Goal: Task Accomplishment & Management: Manage account settings

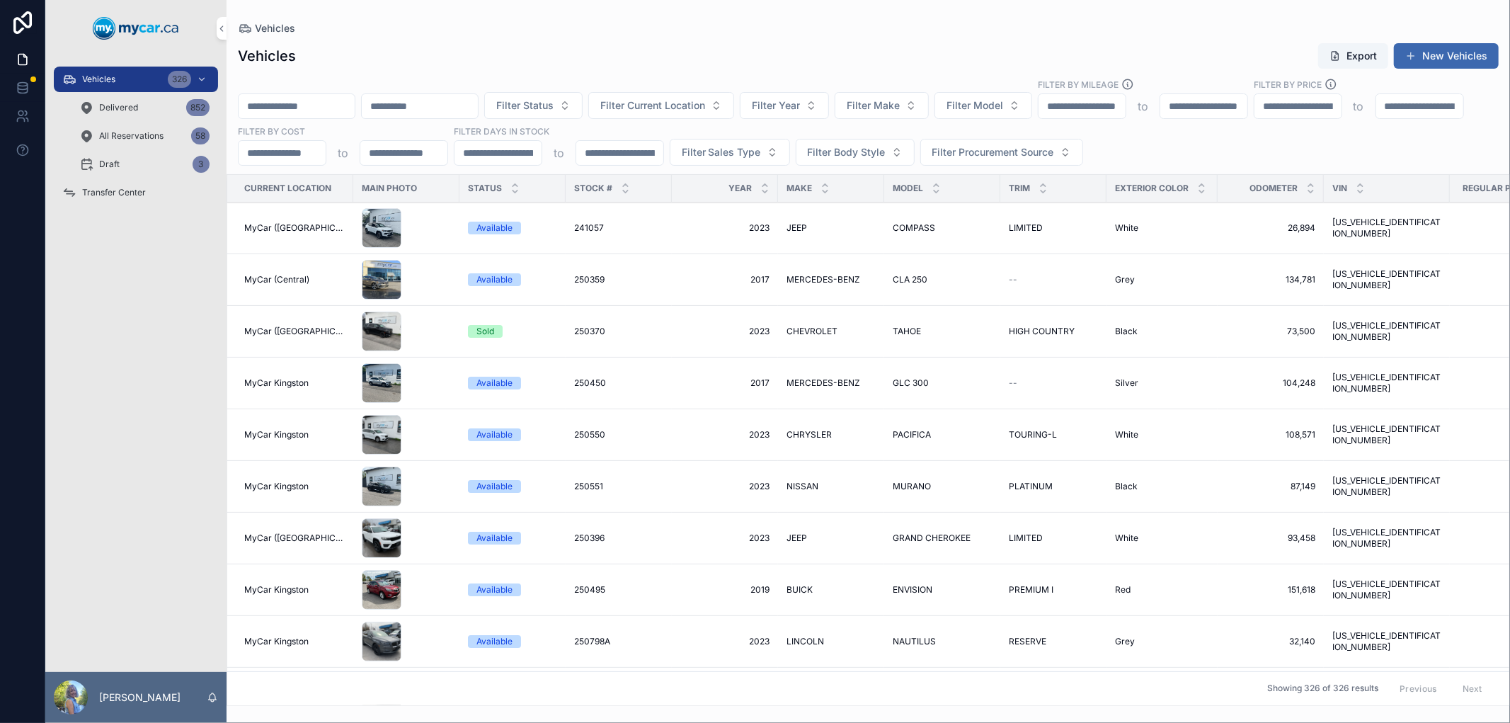
click at [321, 103] on input "scrollable content" at bounding box center [297, 106] width 116 height 20
paste input "******"
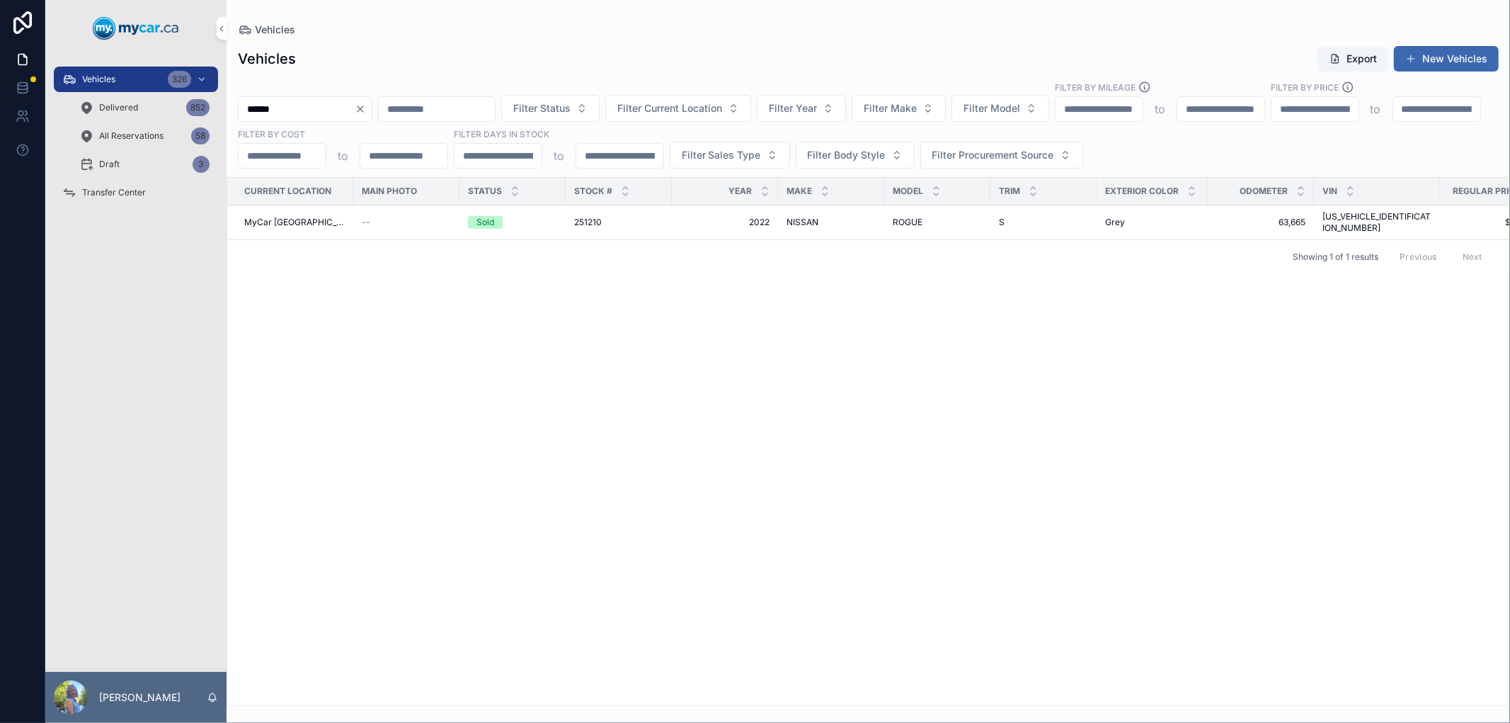
type input "******"
click at [578, 220] on span "251210" at bounding box center [588, 222] width 28 height 11
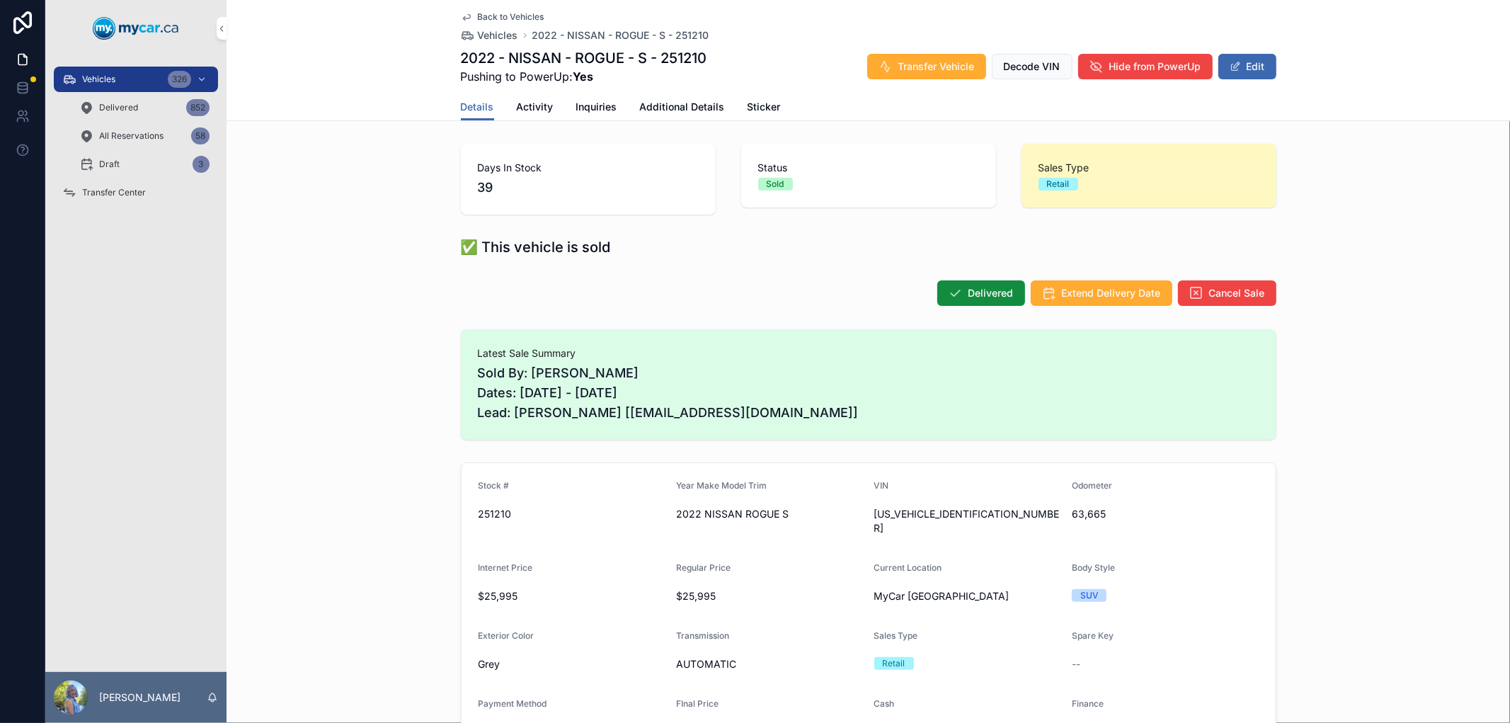
click at [858, 517] on form "Stock # 251210 Year Make Model Trim 2022 NISSAN ROGUE S VIN 5N1AT3AB5NC725706 O…" at bounding box center [868, 645] width 814 height 365
drag, startPoint x: 867, startPoint y: 510, endPoint x: 938, endPoint y: 515, distance: 71.7
click at [970, 515] on span "5N1AT3AB5NC725706" at bounding box center [967, 521] width 187 height 28
click at [487, 32] on span "Vehicles" at bounding box center [498, 35] width 40 height 14
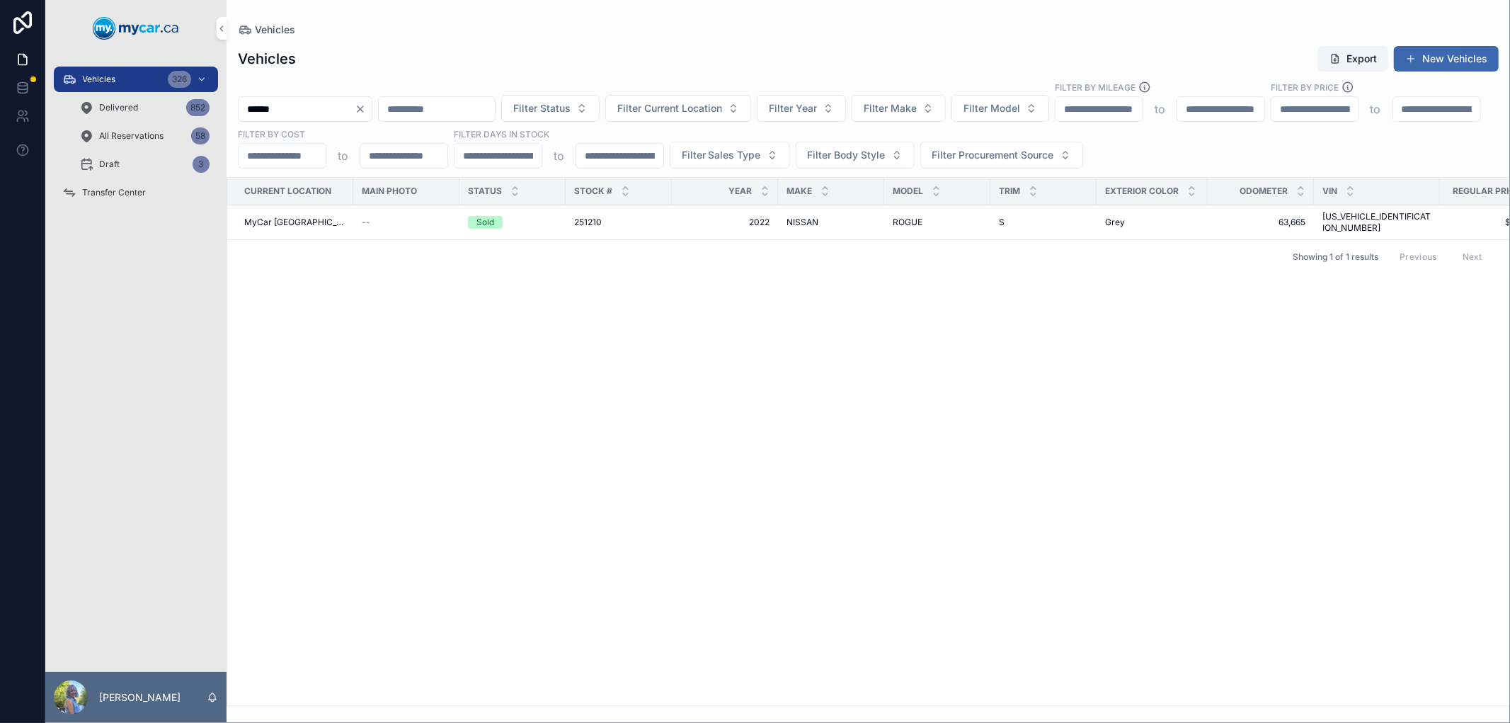
click at [328, 112] on input "******" at bounding box center [297, 109] width 116 height 20
drag, startPoint x: 335, startPoint y: 105, endPoint x: 217, endPoint y: 106, distance: 118.9
click at [217, 106] on div "Vehicles 326 Delivered 852 All Reservations 58 Draft 3 Transfer Center Laurie S…" at bounding box center [777, 361] width 1464 height 723
paste input "scrollable content"
type input "******"
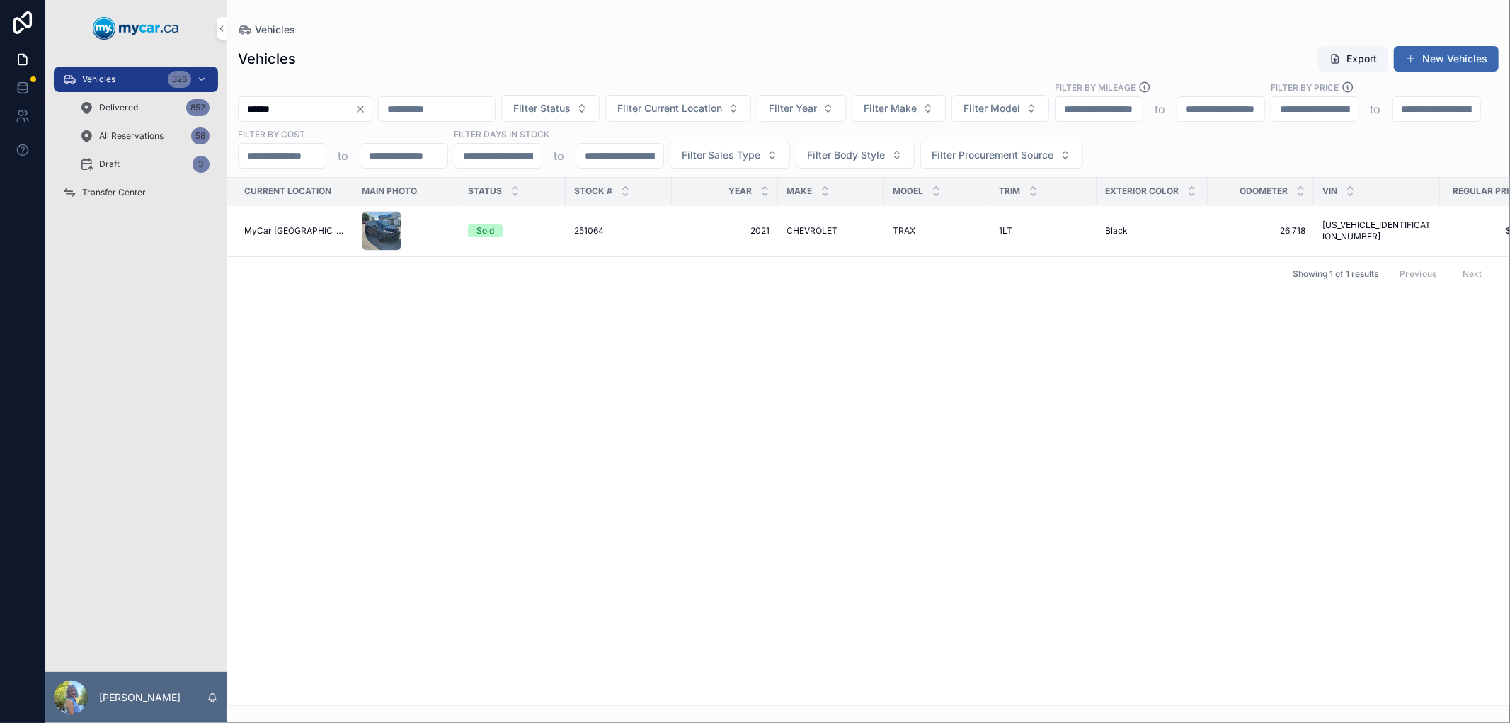
click at [579, 229] on span "251064" at bounding box center [589, 230] width 30 height 11
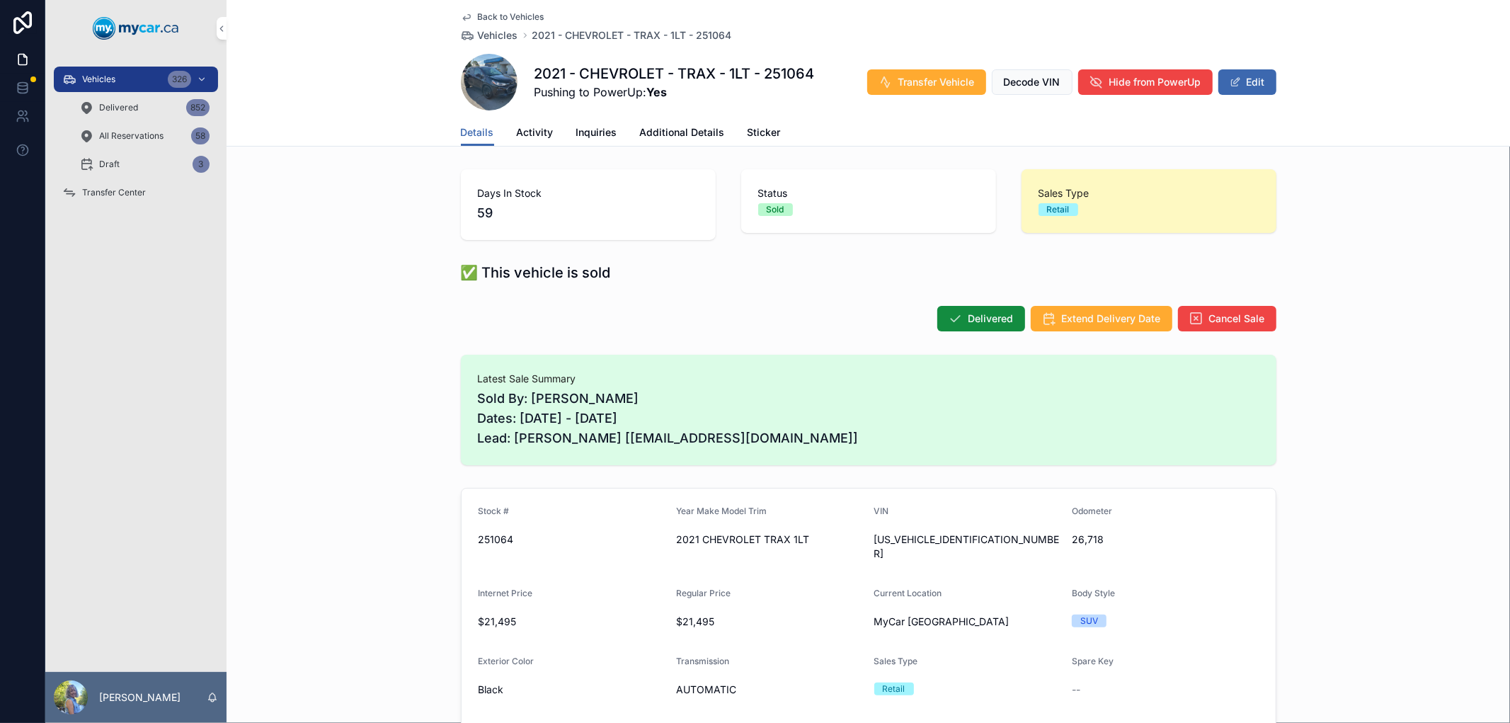
click at [0, 0] on icon "scrollable content" at bounding box center [0, 0] width 0 height 0
click at [502, 32] on span "Vehicles" at bounding box center [498, 35] width 40 height 14
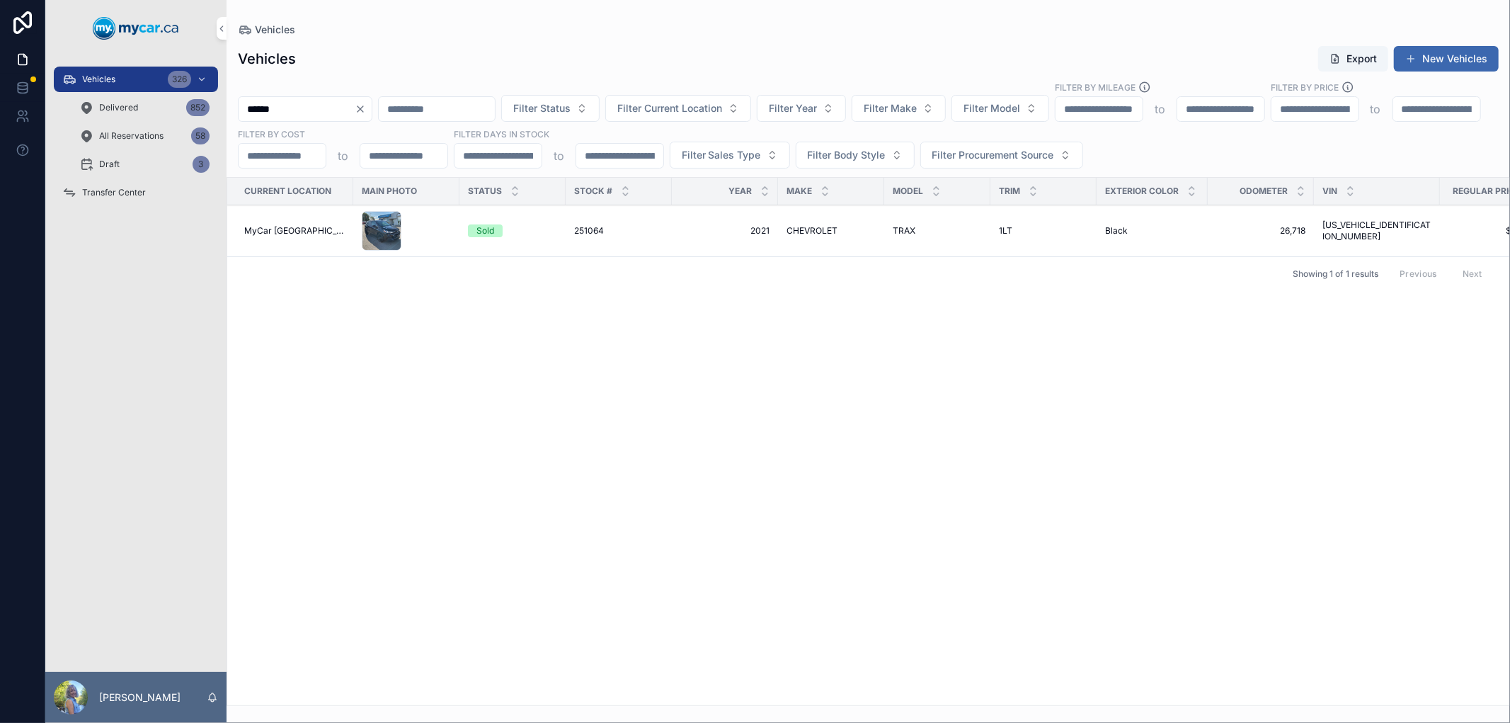
drag, startPoint x: 359, startPoint y: 110, endPoint x: 245, endPoint y: 111, distance: 114.0
click at [245, 111] on input "******" at bounding box center [297, 109] width 116 height 20
paste input "scrollable content"
type input "******"
click at [583, 226] on span "250487" at bounding box center [589, 230] width 31 height 11
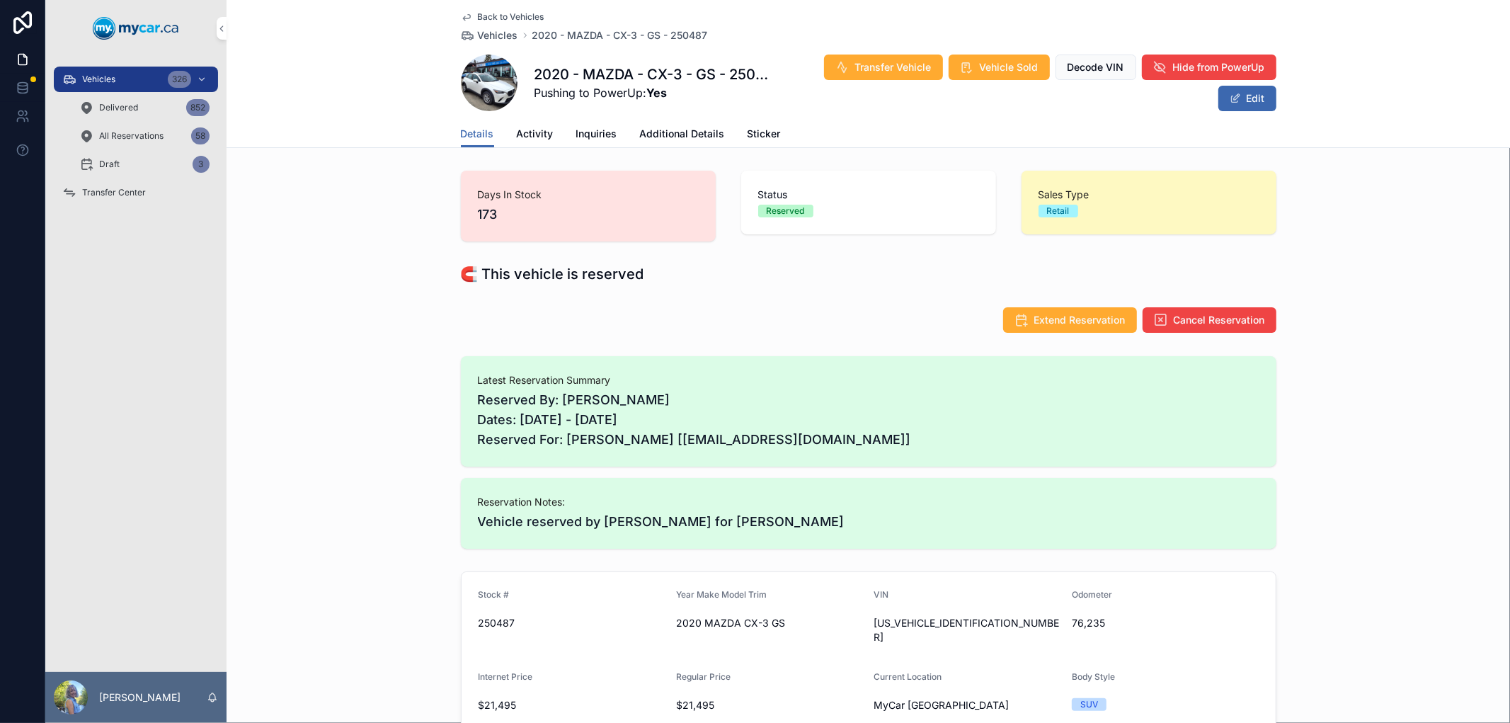
click at [0, 0] on icon "scrollable content" at bounding box center [0, 0] width 0 height 0
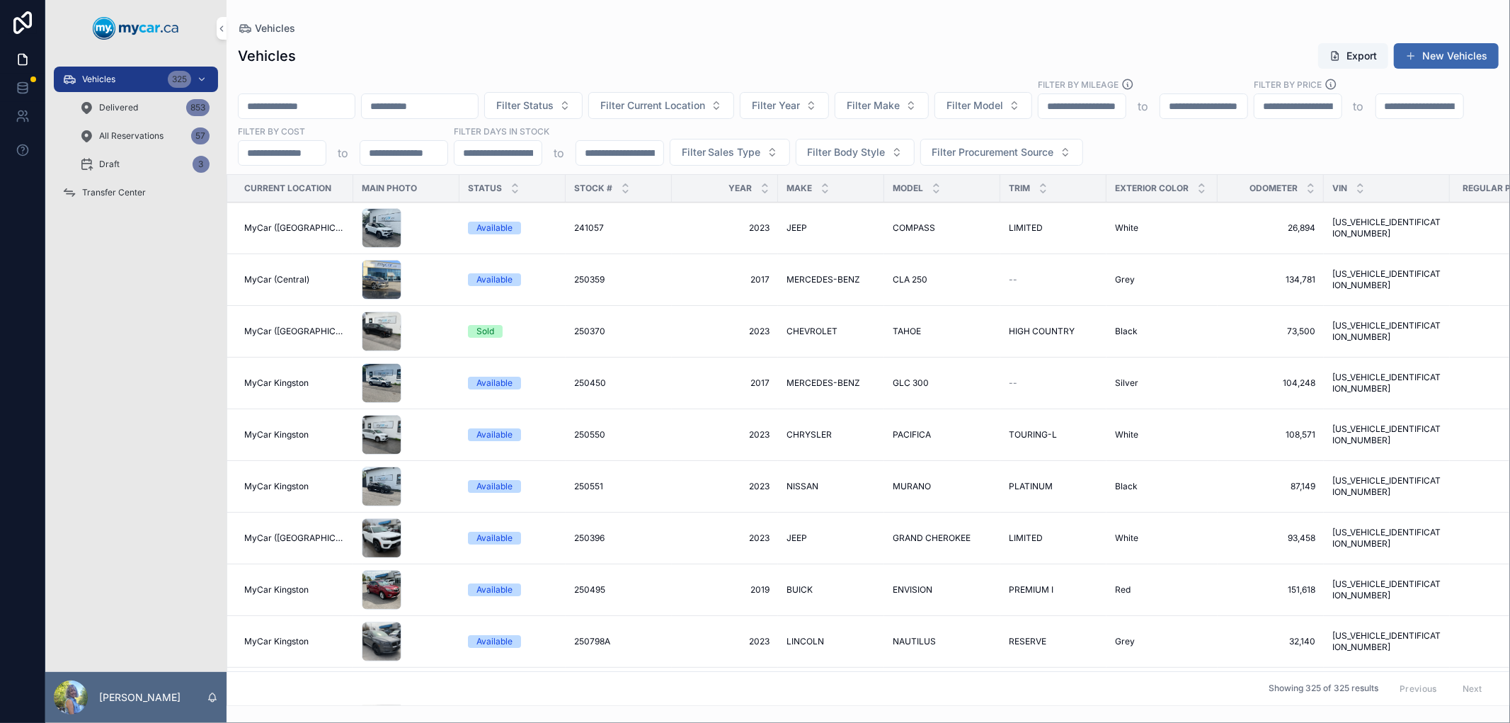
click at [328, 107] on input "scrollable content" at bounding box center [297, 106] width 116 height 20
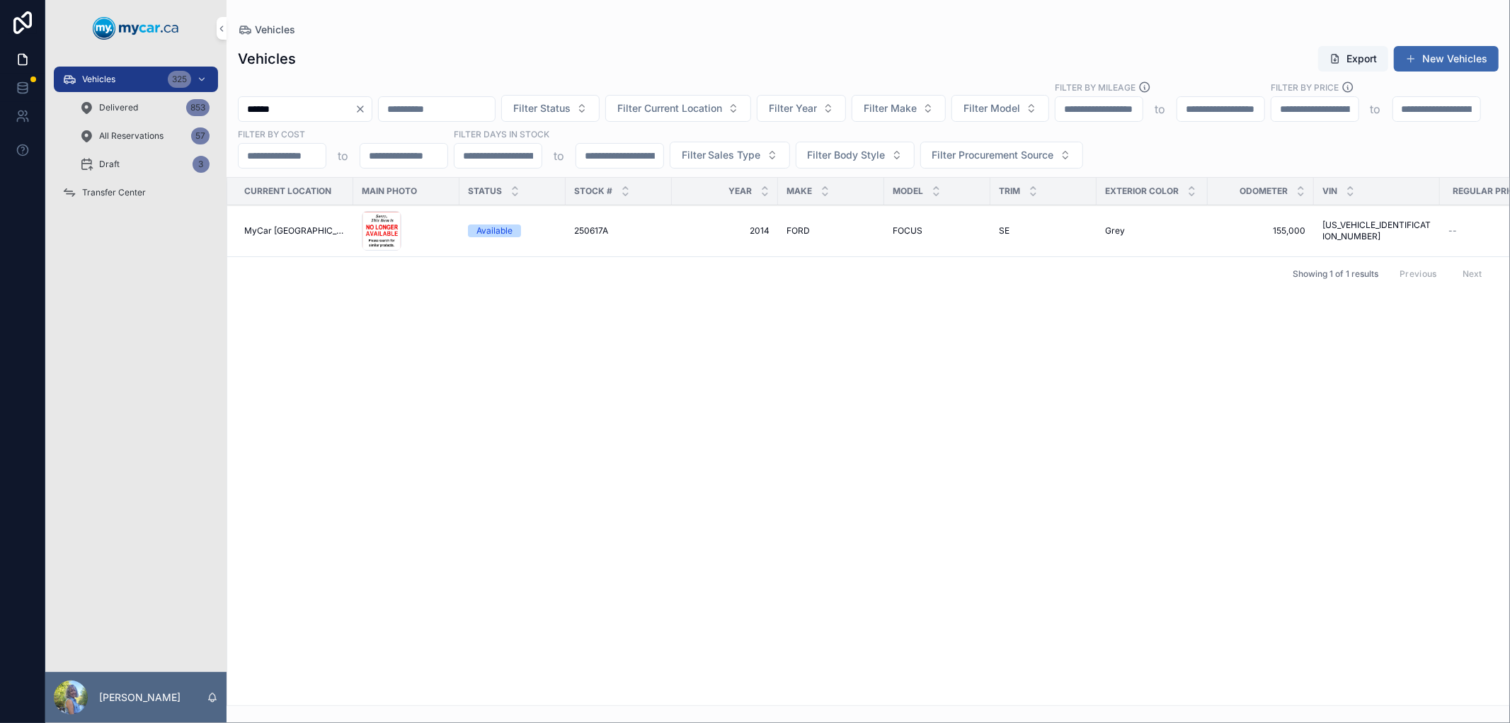
type input "******"
click at [136, 100] on div "Delivered 853" at bounding box center [144, 107] width 130 height 23
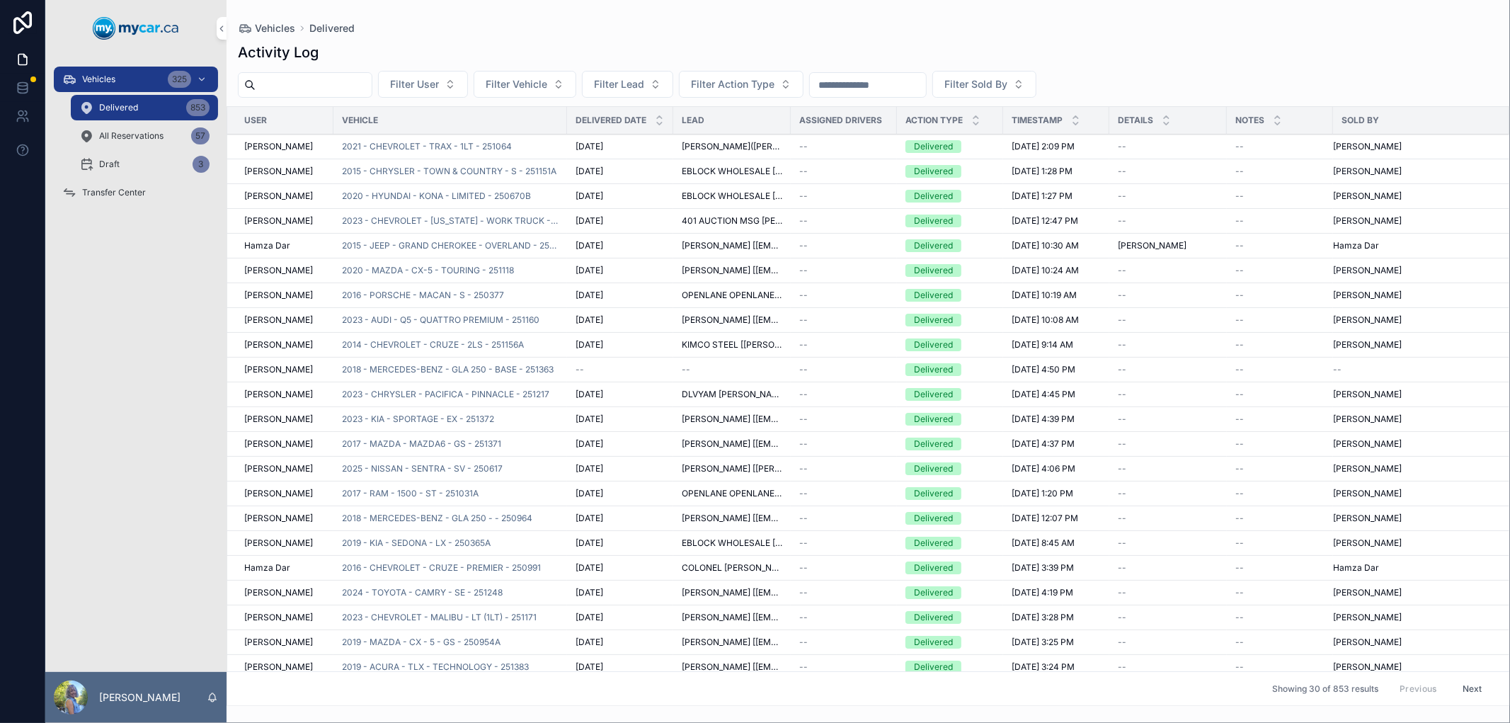
click at [901, 84] on input "scrollable content" at bounding box center [868, 85] width 116 height 20
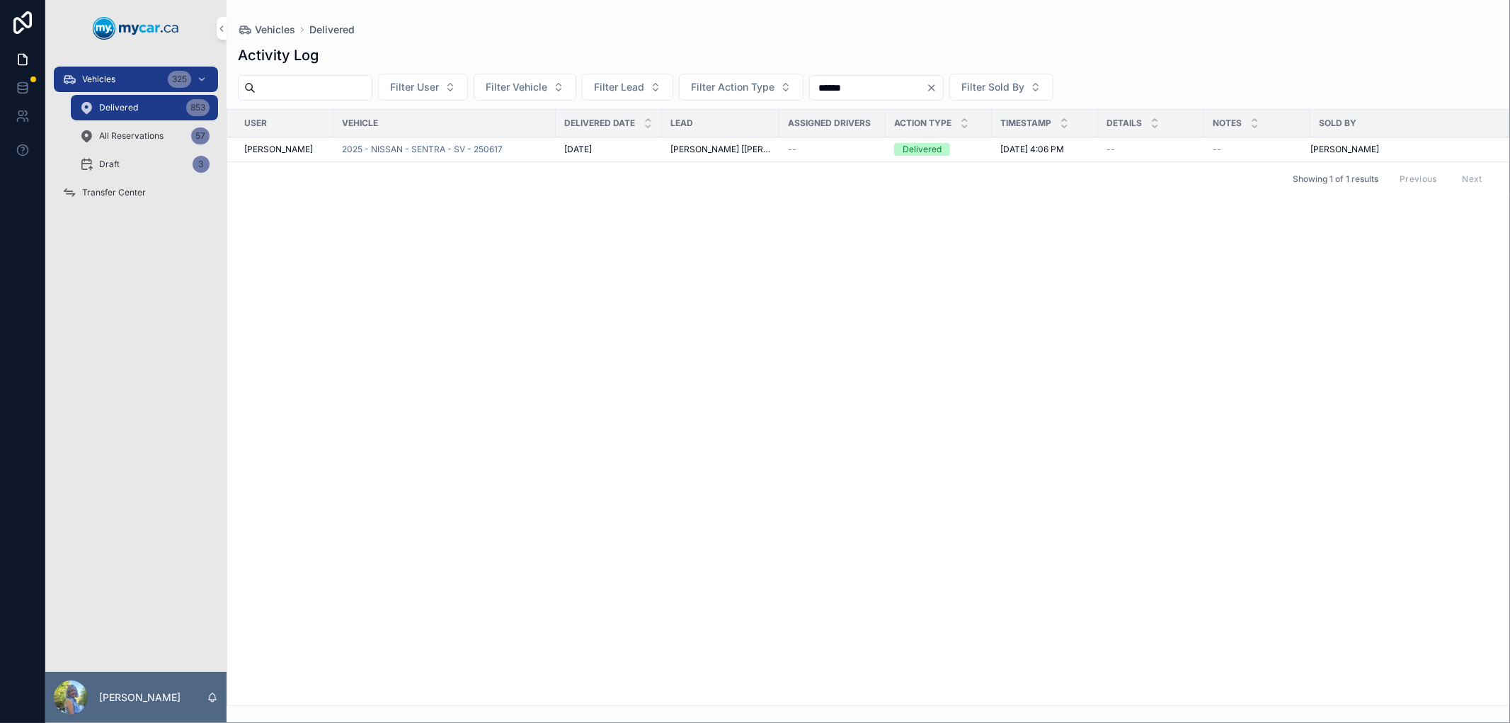
type input "******"
click at [470, 150] on span "2025 - NISSAN - SENTRA - SV - 250617" at bounding box center [422, 149] width 161 height 11
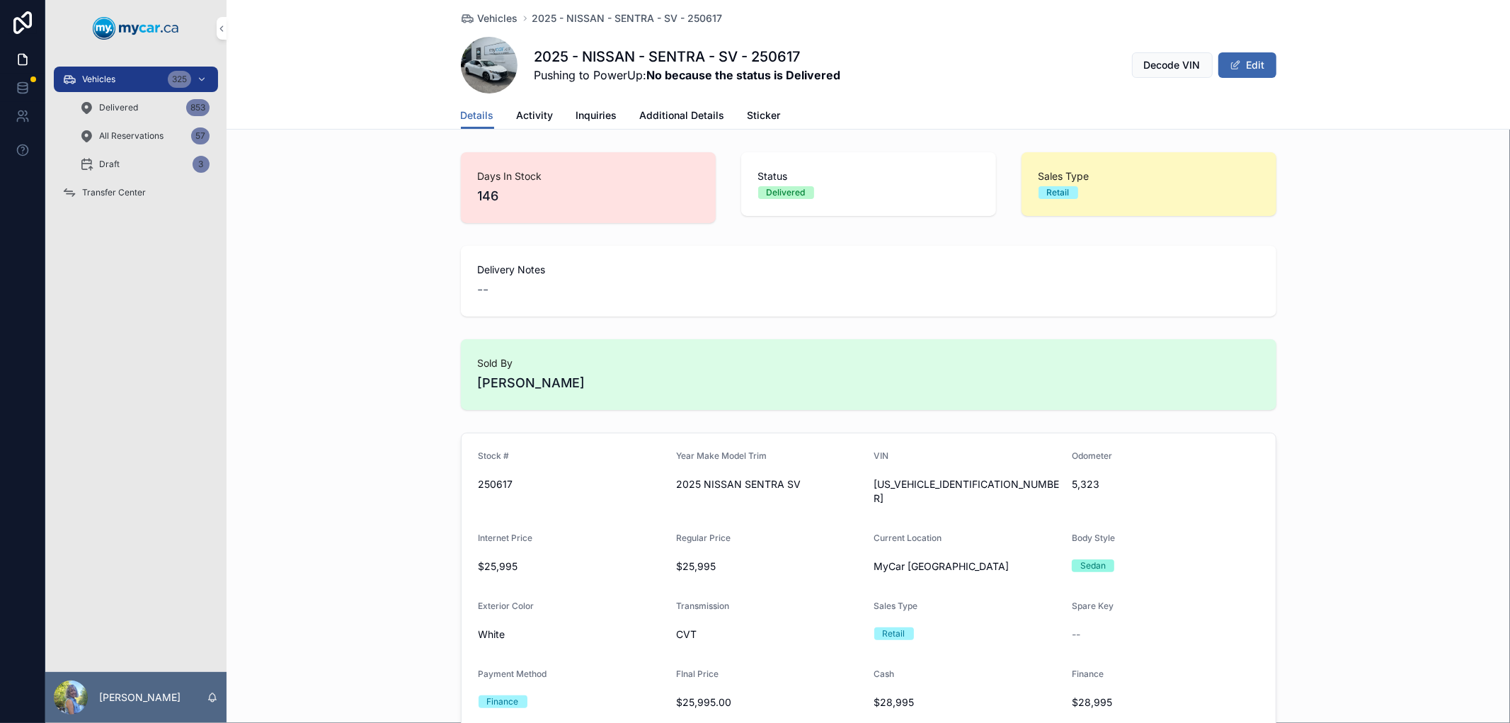
click at [520, 111] on span "Activity" at bounding box center [535, 115] width 37 height 14
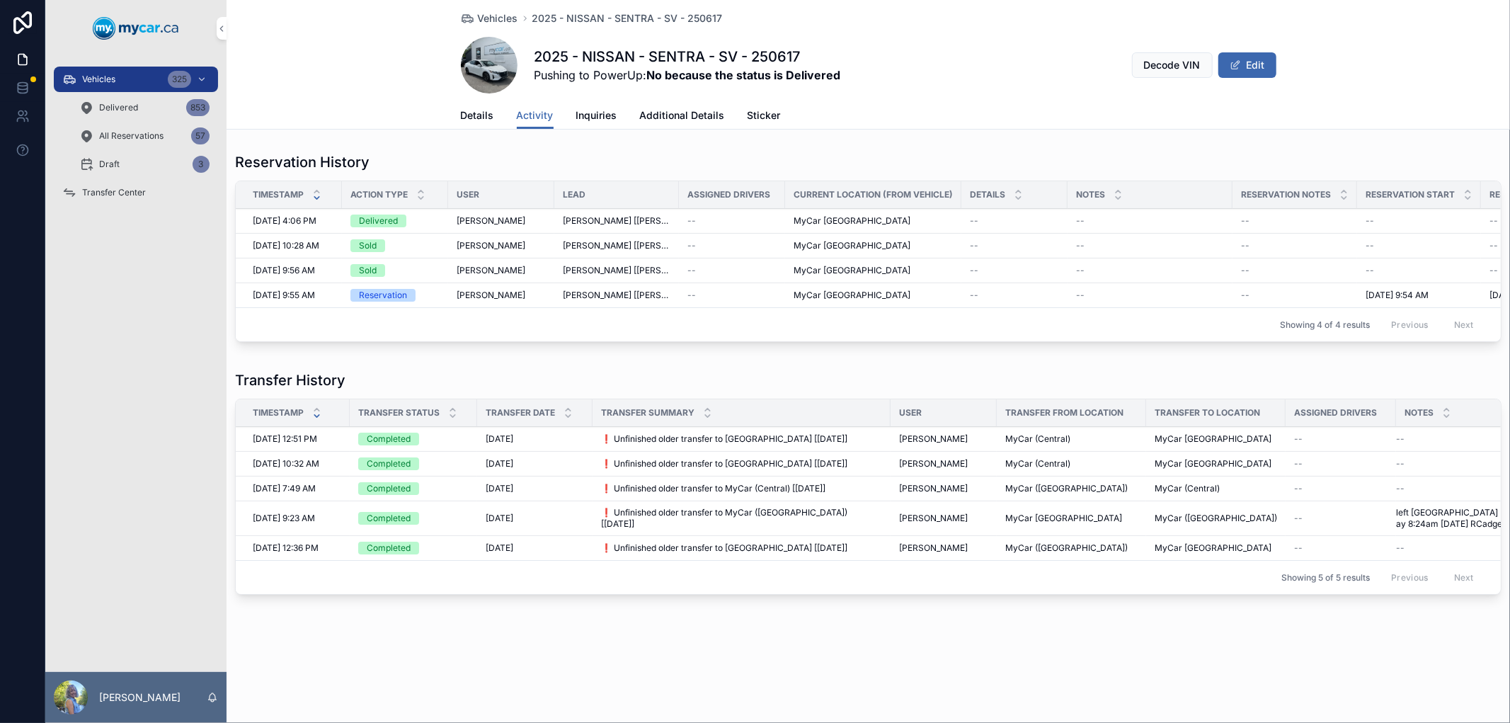
click at [641, 18] on span "2025 - NISSAN - SENTRA - SV - 250617" at bounding box center [627, 18] width 190 height 14
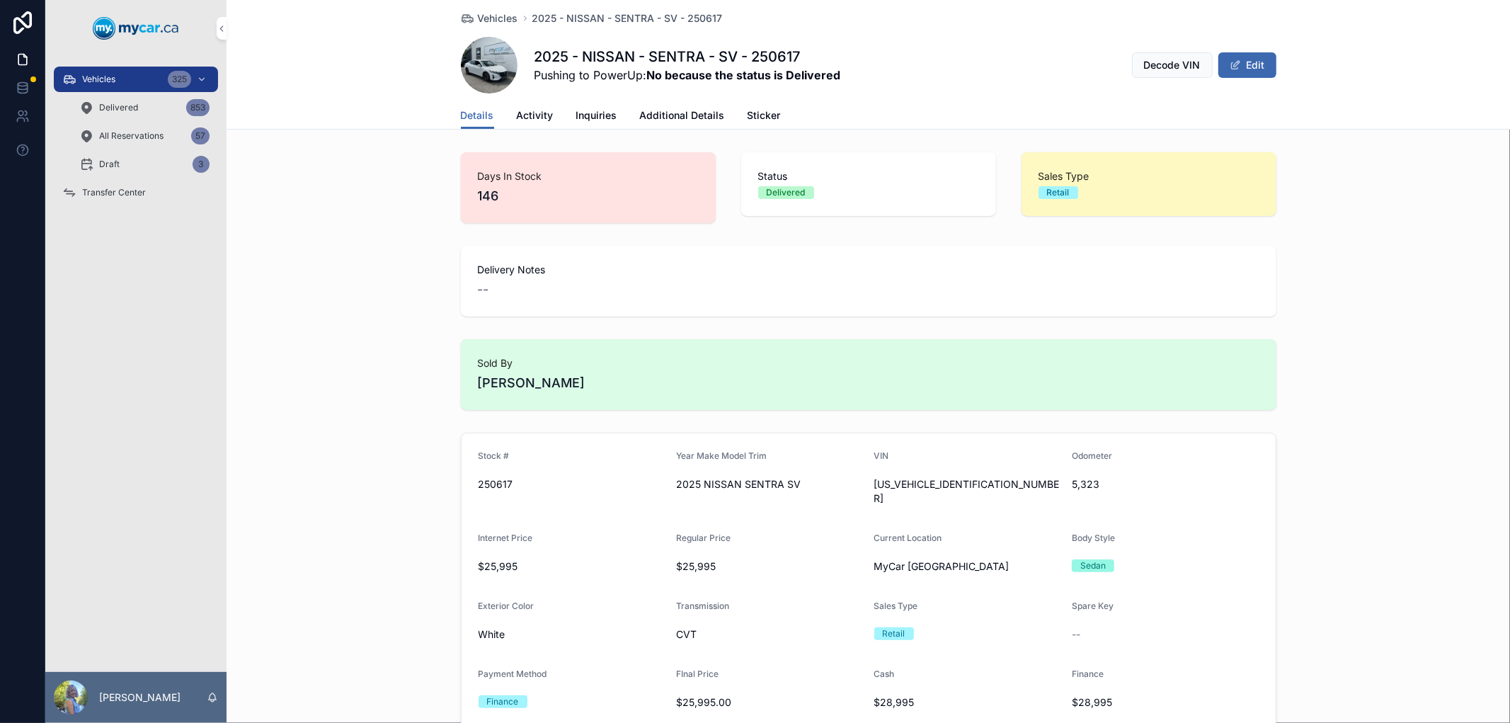
click at [124, 72] on div "Vehicles 325" at bounding box center [135, 79] width 147 height 23
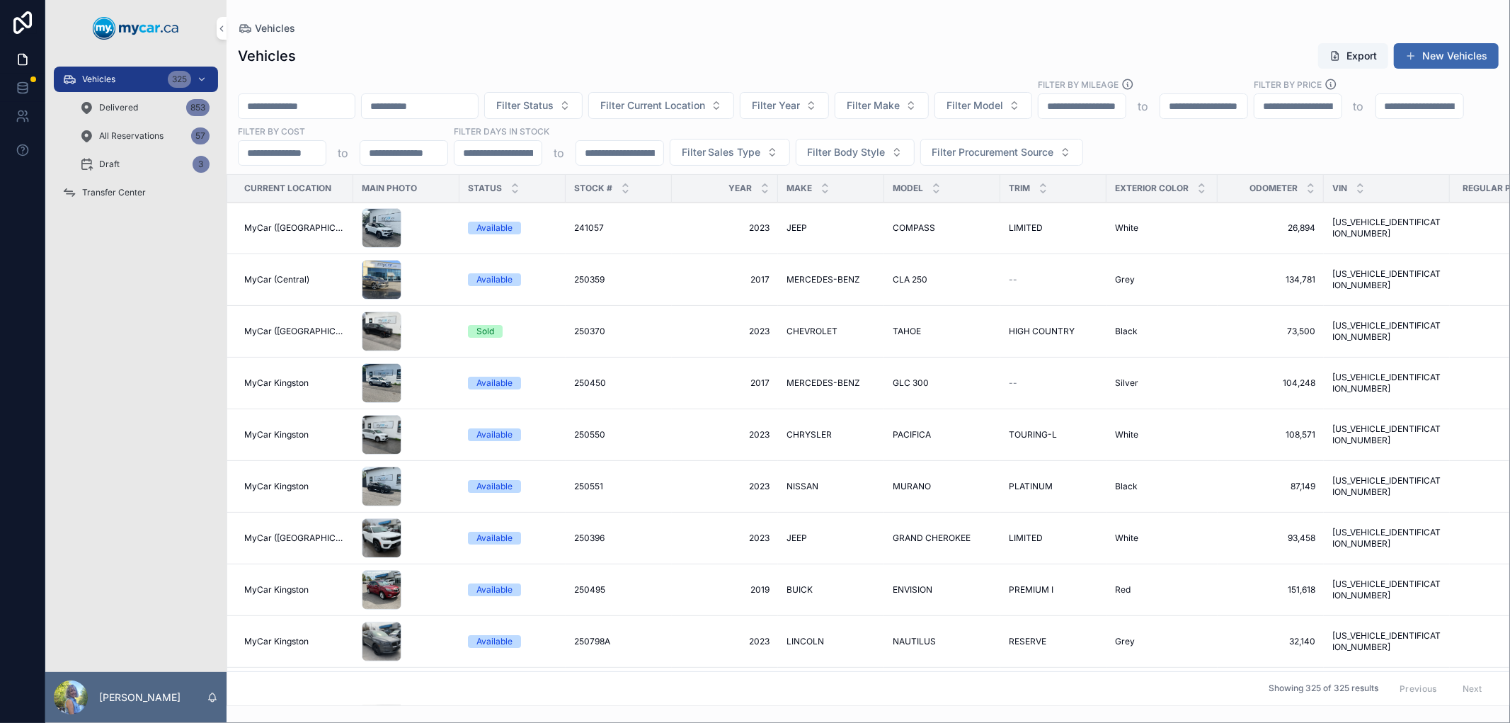
click at [295, 109] on input "scrollable content" at bounding box center [297, 106] width 116 height 20
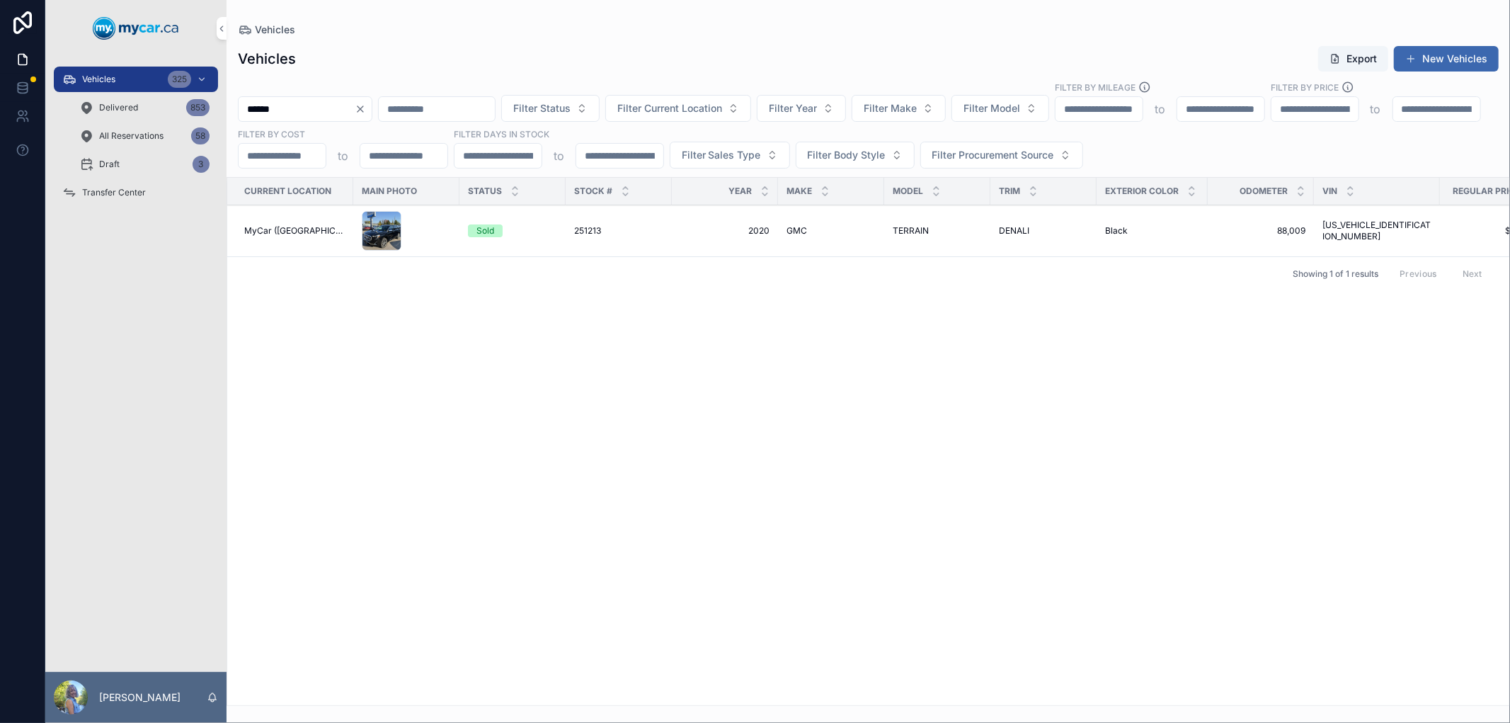
type input "******"
click at [575, 232] on span "251213" at bounding box center [587, 230] width 27 height 11
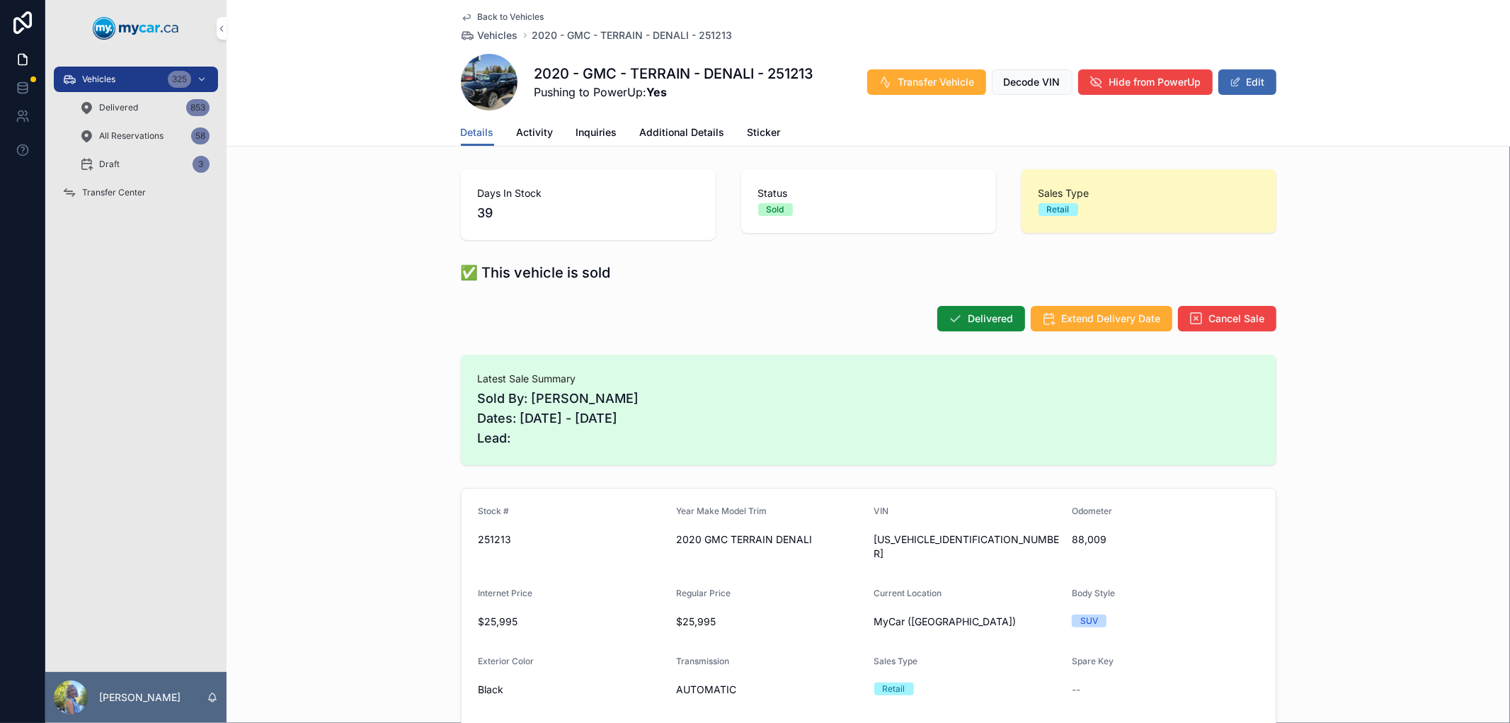
click at [505, 33] on span "Vehicles" at bounding box center [498, 35] width 40 height 14
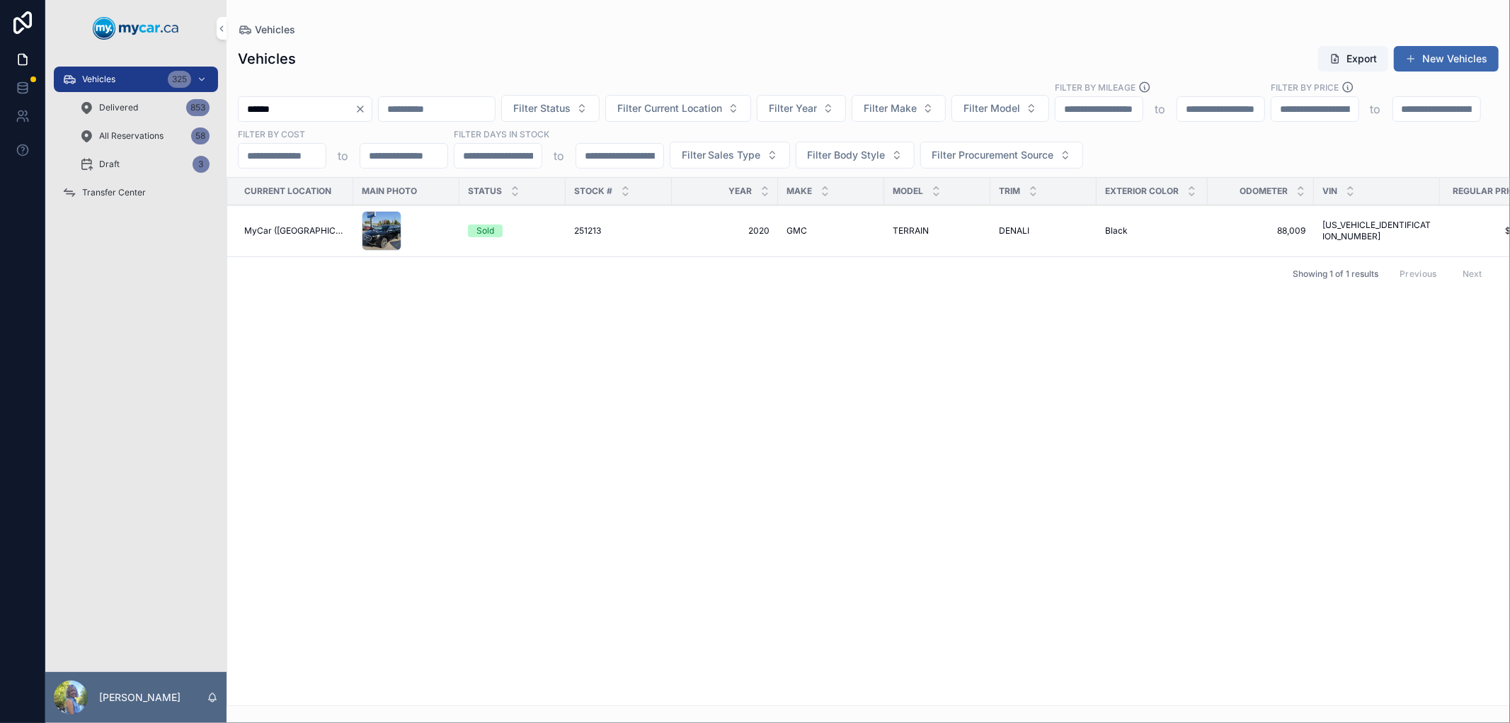
click at [116, 81] on div "Vehicles 325" at bounding box center [135, 79] width 147 height 23
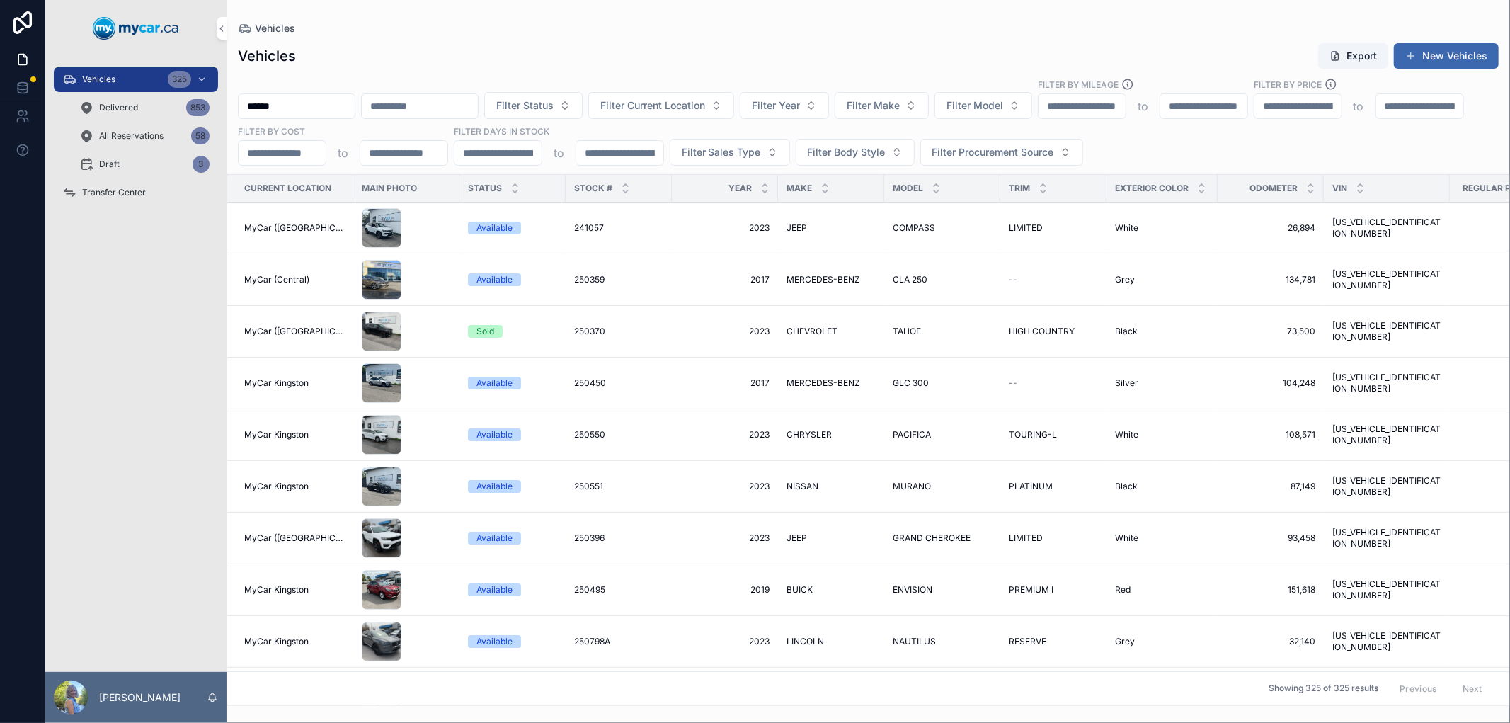
drag, startPoint x: 309, startPoint y: 108, endPoint x: 231, endPoint y: 108, distance: 77.1
click at [231, 108] on div "****** Filter Status Filter Current Location Filter Year Filter Make Filter Mod…" at bounding box center [867, 122] width 1283 height 88
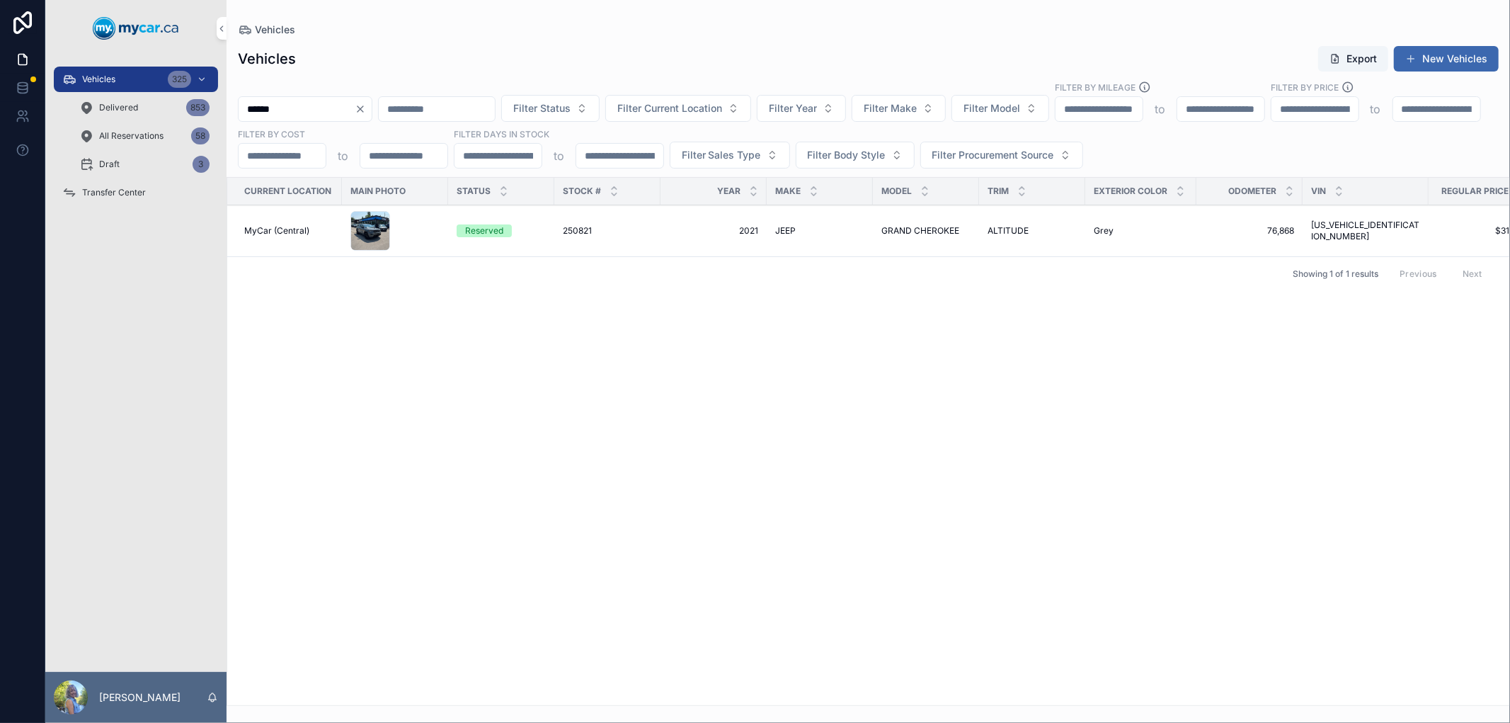
type input "******"
click at [574, 231] on span "250821" at bounding box center [577, 230] width 29 height 11
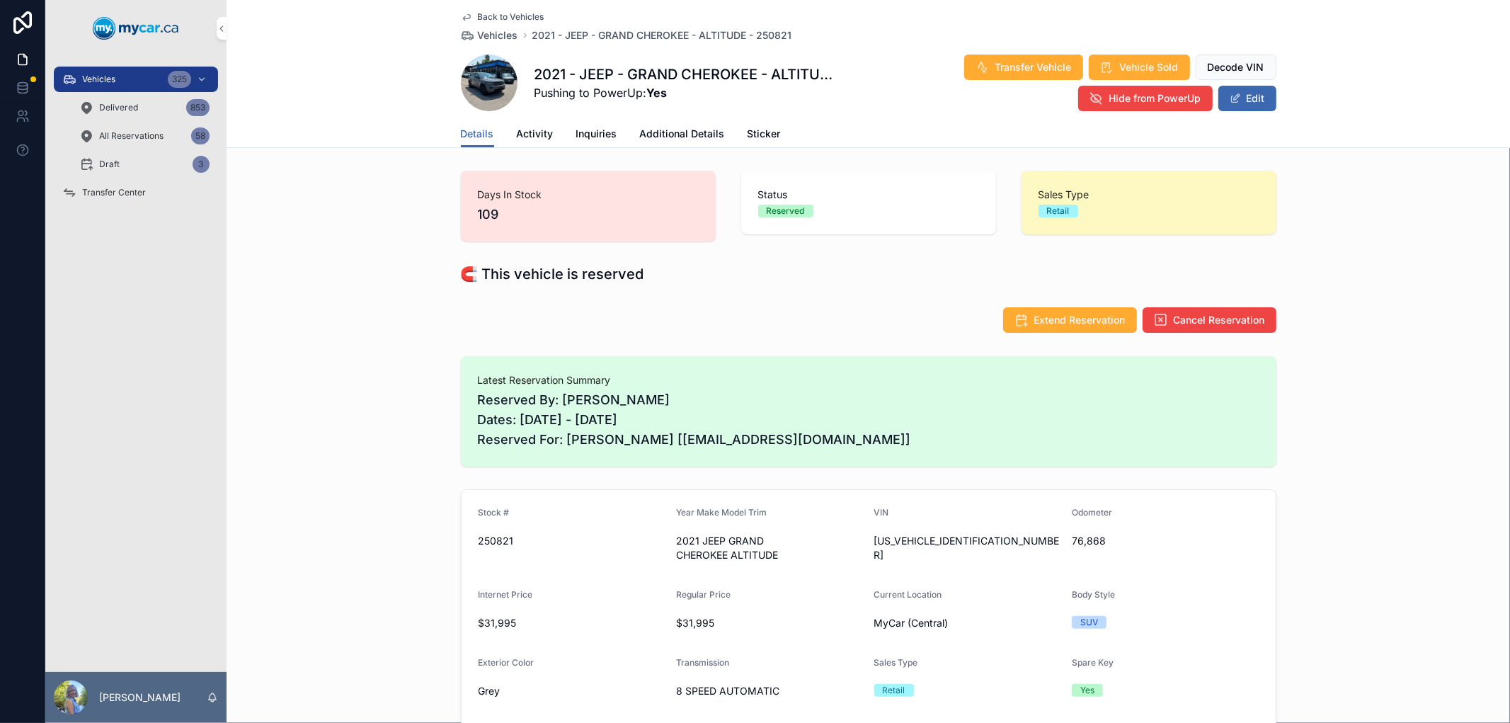
click at [652, 28] on span "2021 - JEEP - GRAND CHEROKEE - ALTITUDE - 250821" at bounding box center [662, 35] width 260 height 14
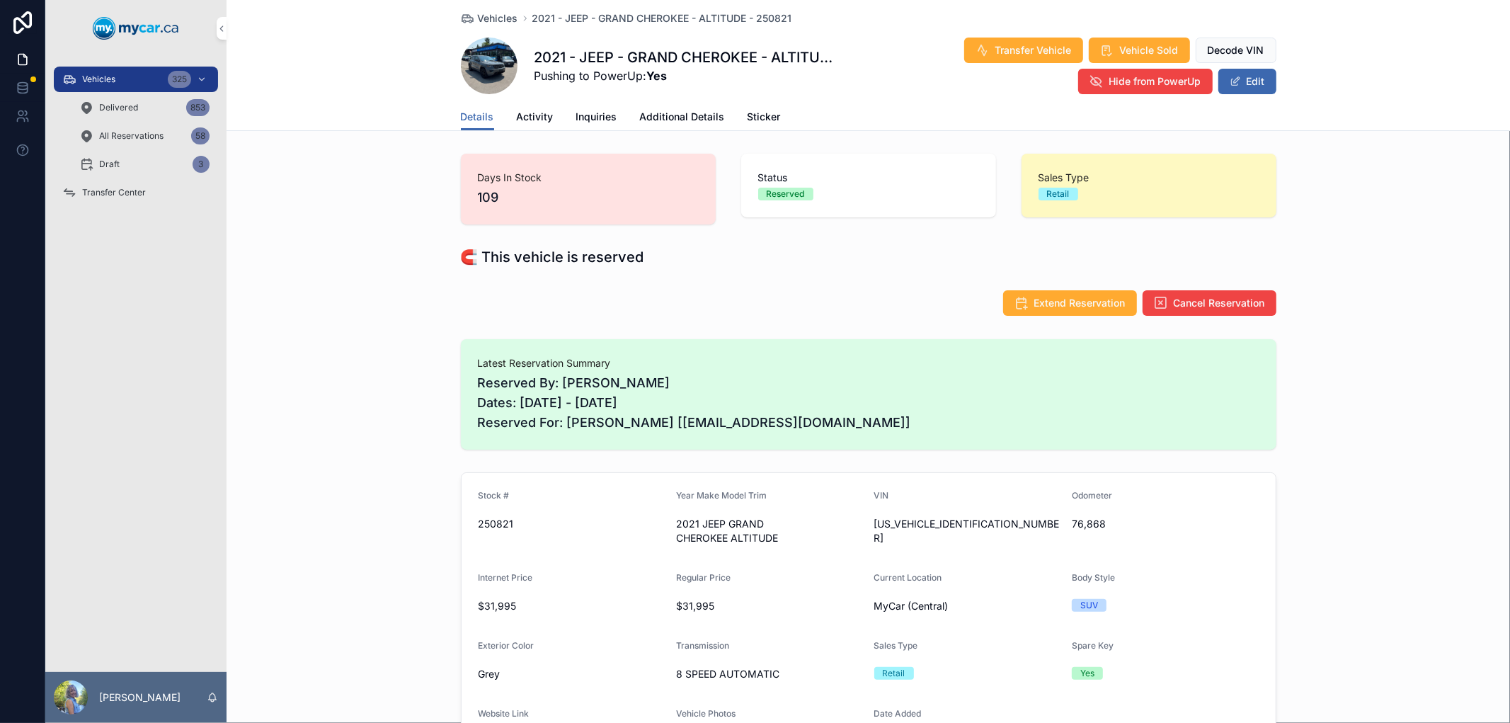
click at [78, 74] on div "Vehicles 325" at bounding box center [135, 79] width 147 height 23
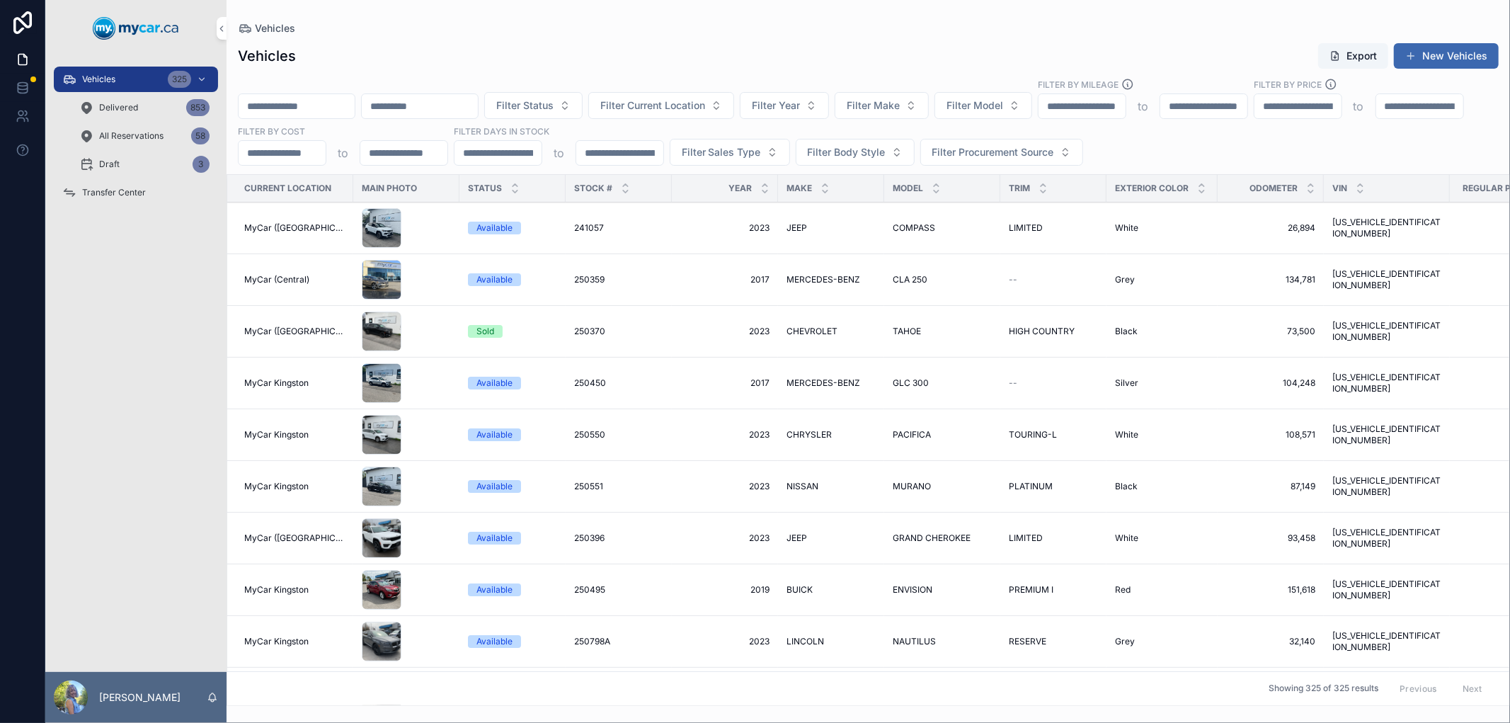
click at [277, 103] on input "scrollable content" at bounding box center [297, 106] width 116 height 20
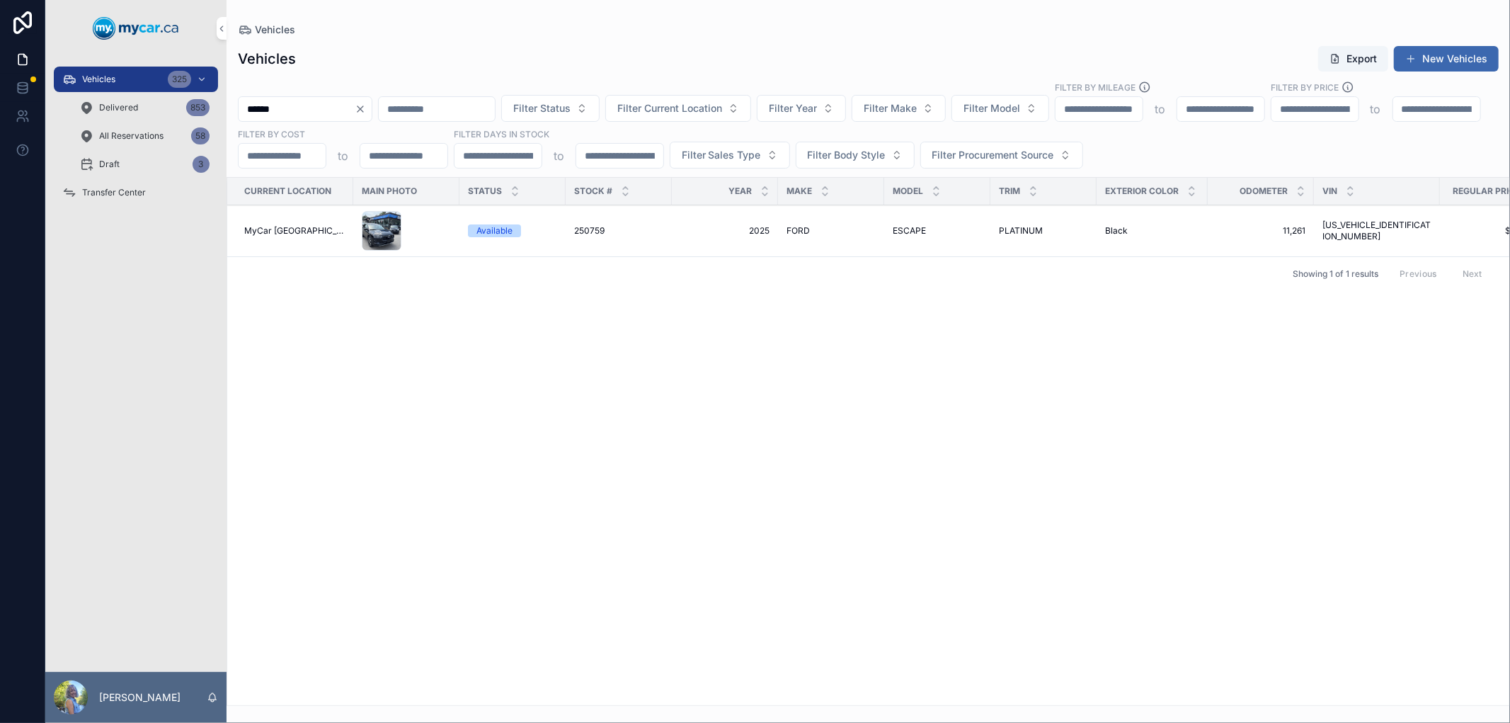
type input "******"
click at [578, 226] on span "250759" at bounding box center [589, 230] width 30 height 11
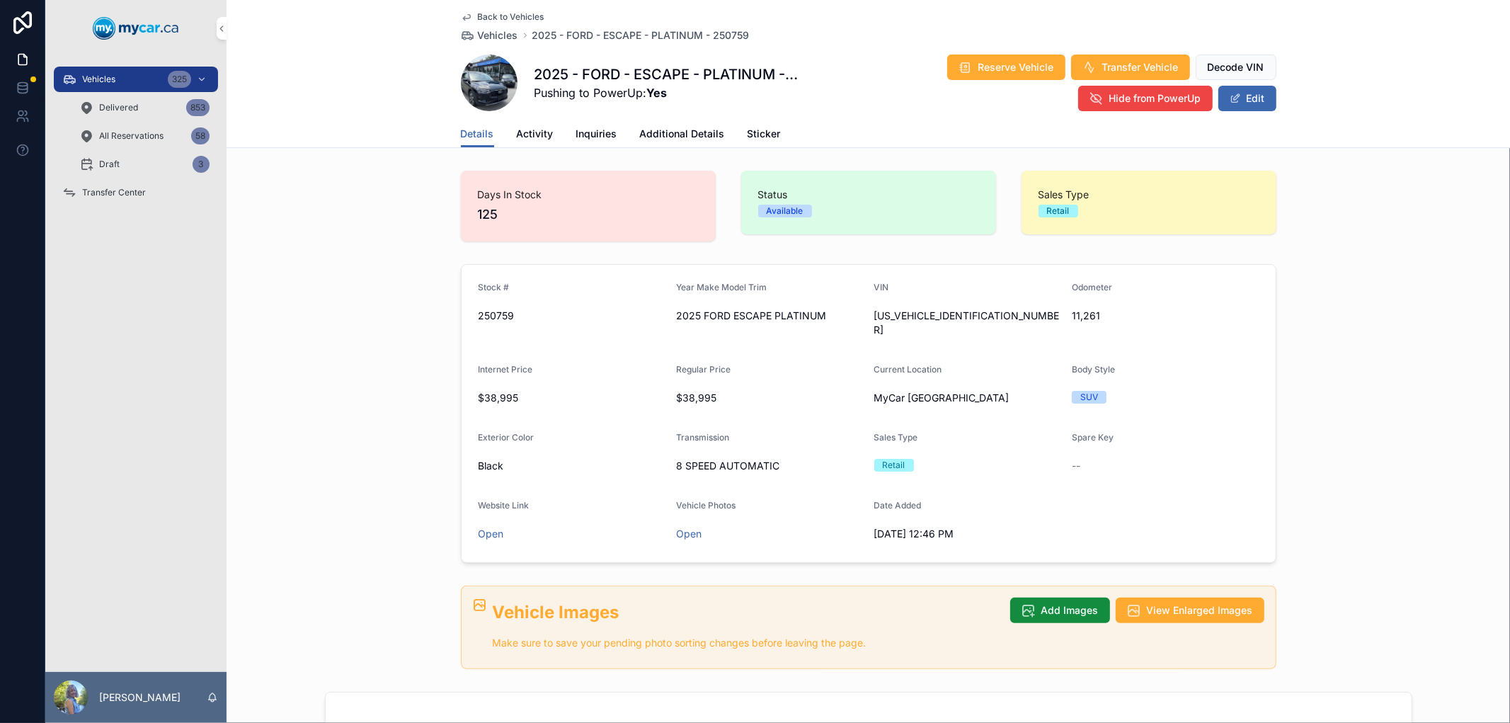
click at [130, 182] on div "Transfer Center" at bounding box center [135, 192] width 147 height 23
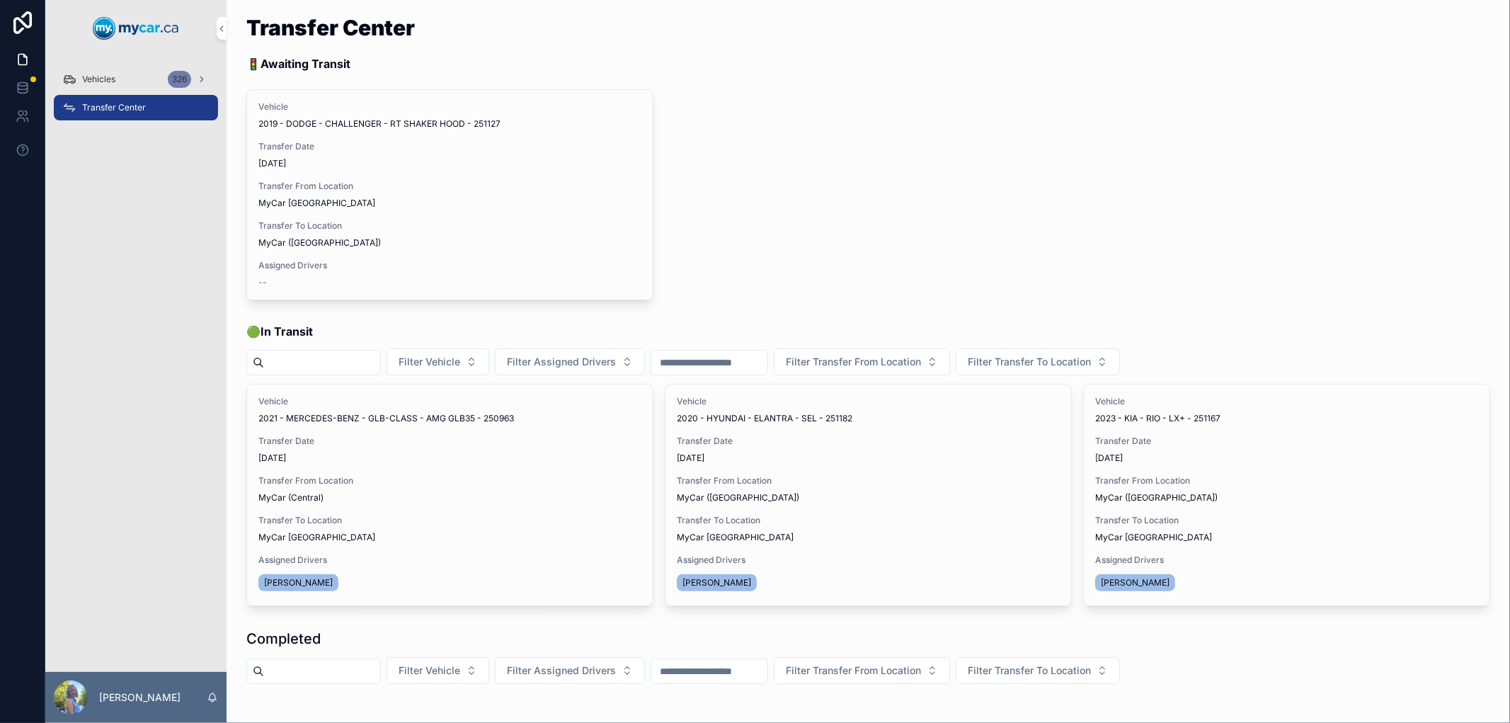
click at [862, 147] on div "Vehicle 2019 - DODGE - CHALLENGER - RT SHAKER HOOD - 251127 Transfer Date [DATE…" at bounding box center [868, 194] width 1244 height 211
click at [946, 137] on div "Vehicle 2019 - DODGE - CHALLENGER - RT SHAKER HOOD - 251127 Transfer Date [DATE…" at bounding box center [868, 194] width 1244 height 211
click at [0, 0] on span "Transfer Done" at bounding box center [0, 0] width 0 height 0
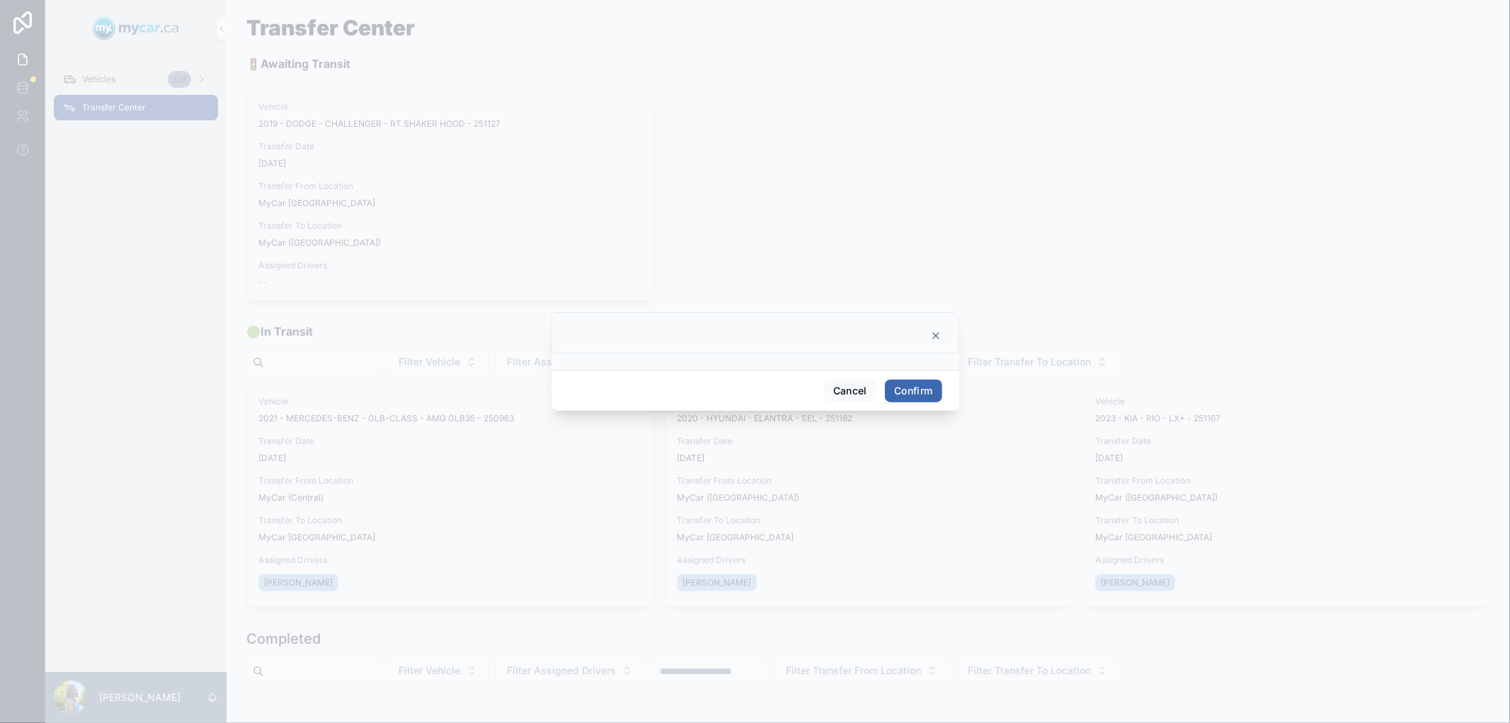
click at [920, 386] on button "Confirm" at bounding box center [913, 390] width 57 height 23
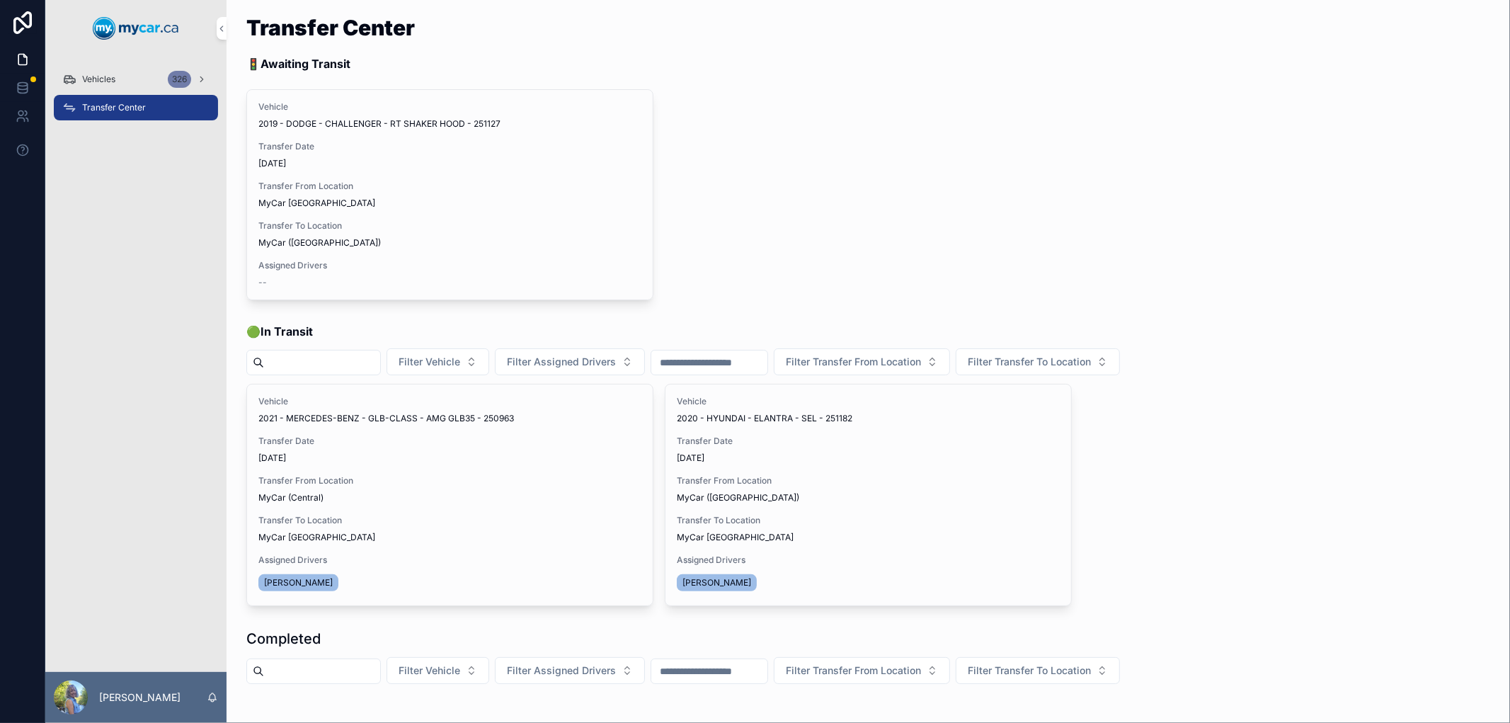
click at [0, 0] on span "Transfer Done" at bounding box center [0, 0] width 0 height 0
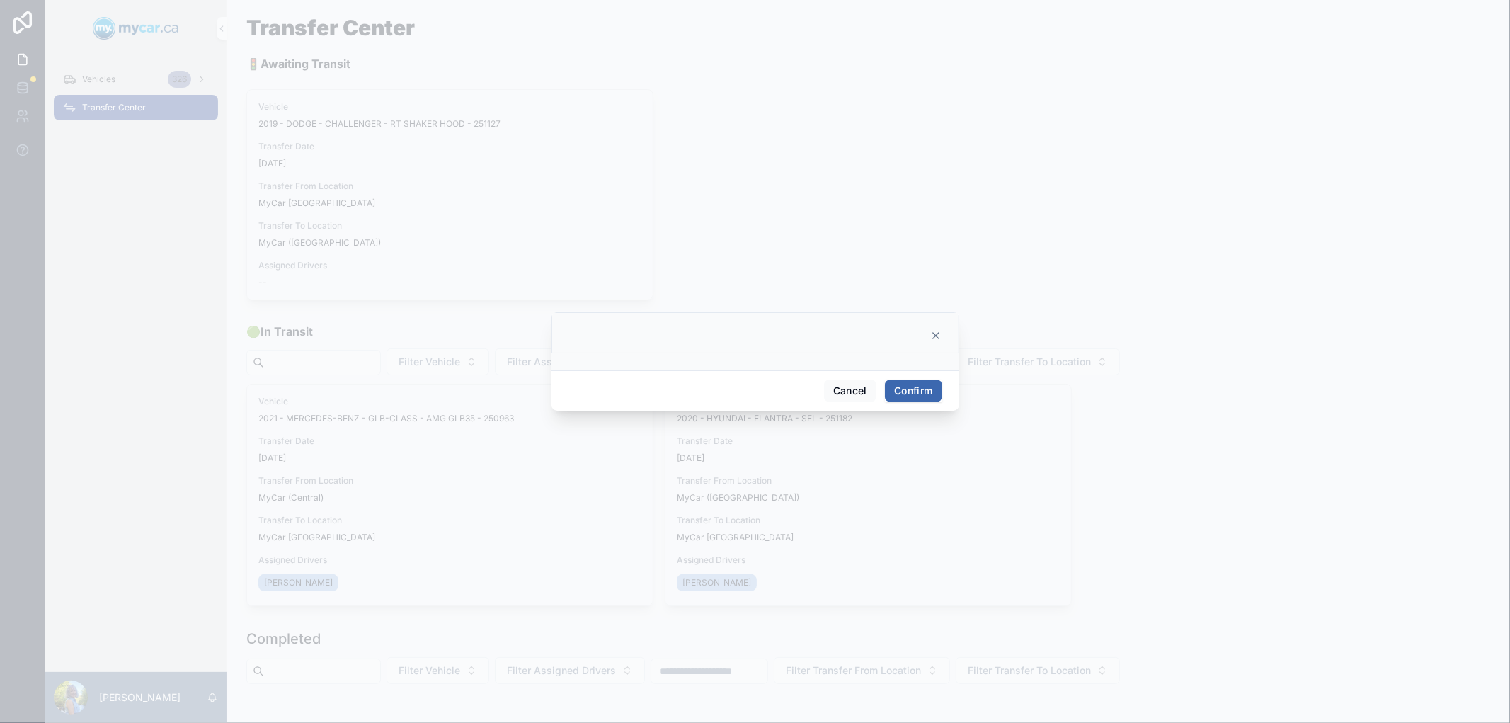
click at [903, 395] on button "Confirm" at bounding box center [913, 390] width 57 height 23
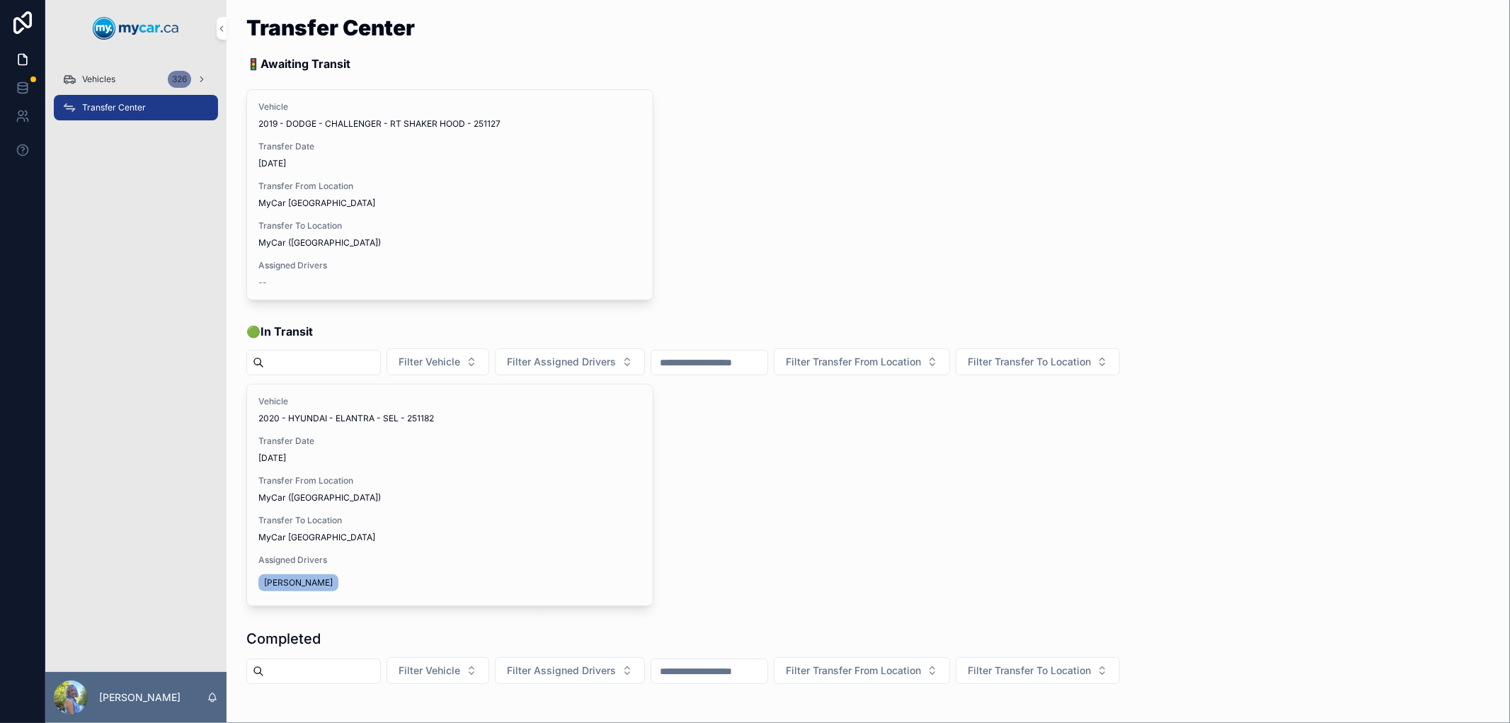
click at [0, 0] on span "Transfer Done" at bounding box center [0, 0] width 0 height 0
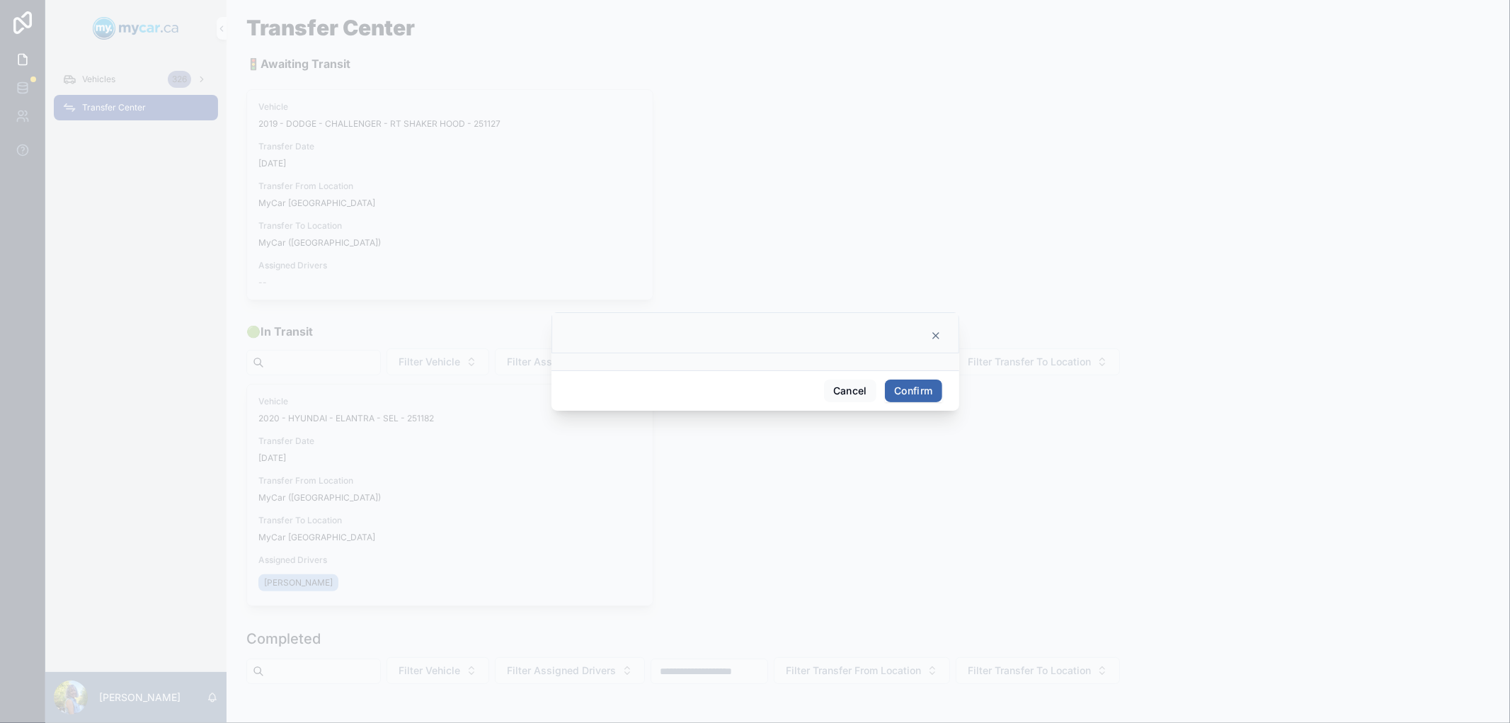
click at [899, 389] on button "Confirm" at bounding box center [913, 390] width 57 height 23
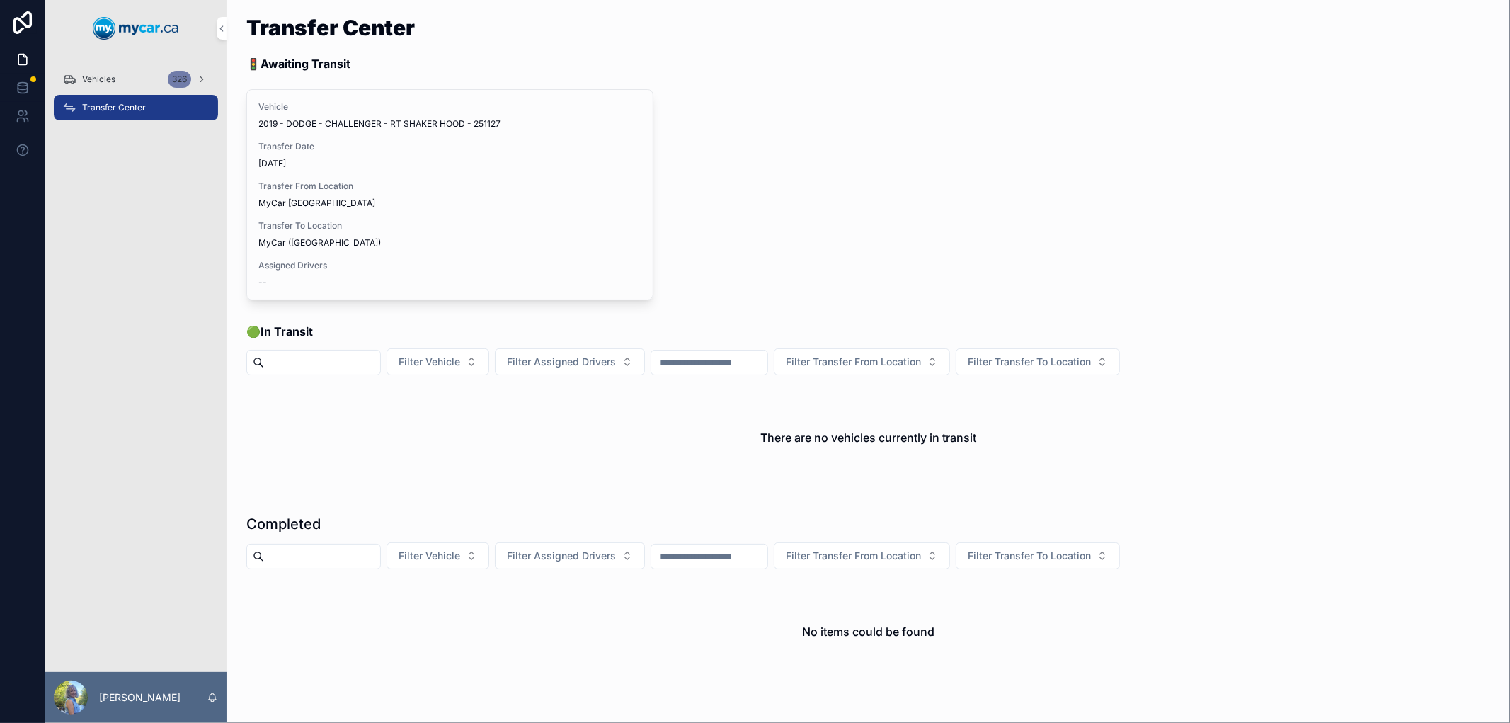
click at [94, 68] on div "Vehicles 326" at bounding box center [135, 79] width 147 height 23
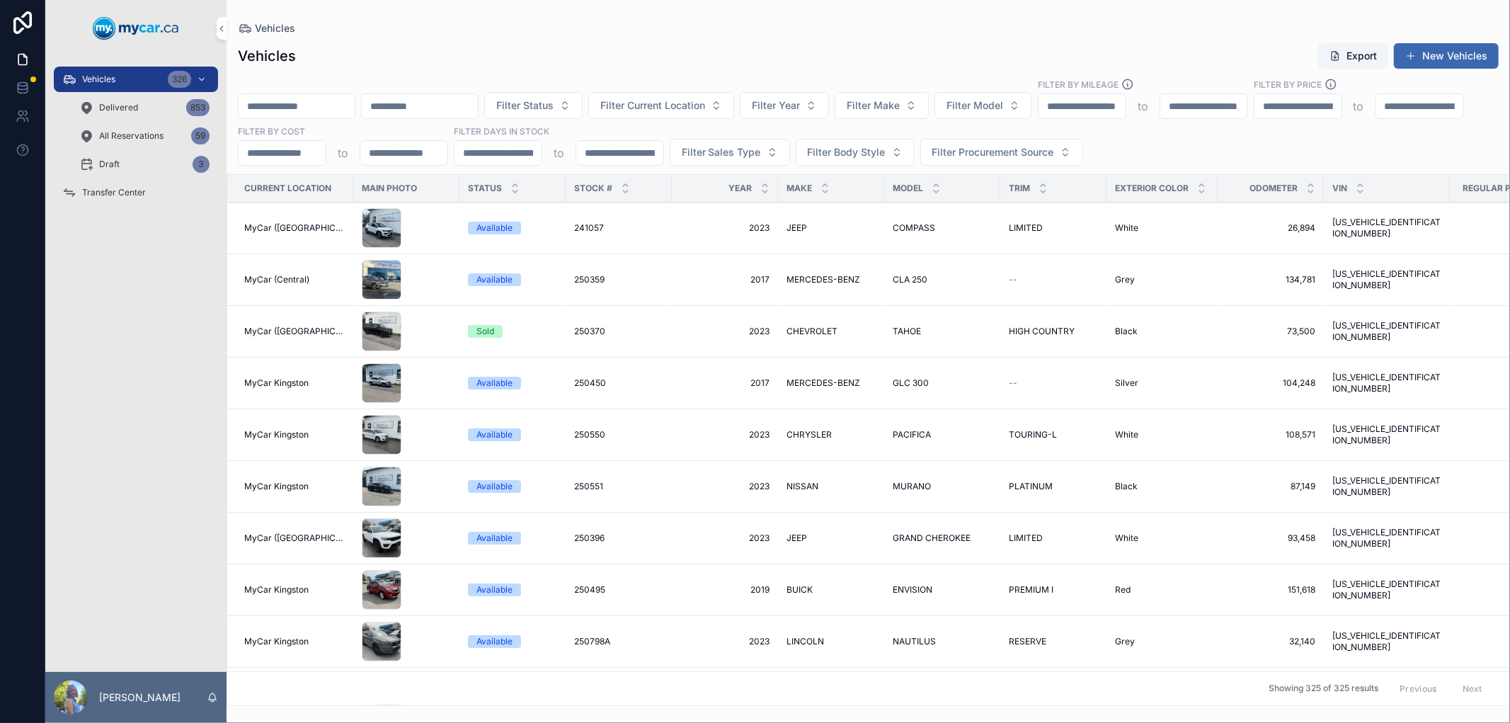
click at [331, 108] on input "scrollable content" at bounding box center [297, 106] width 116 height 20
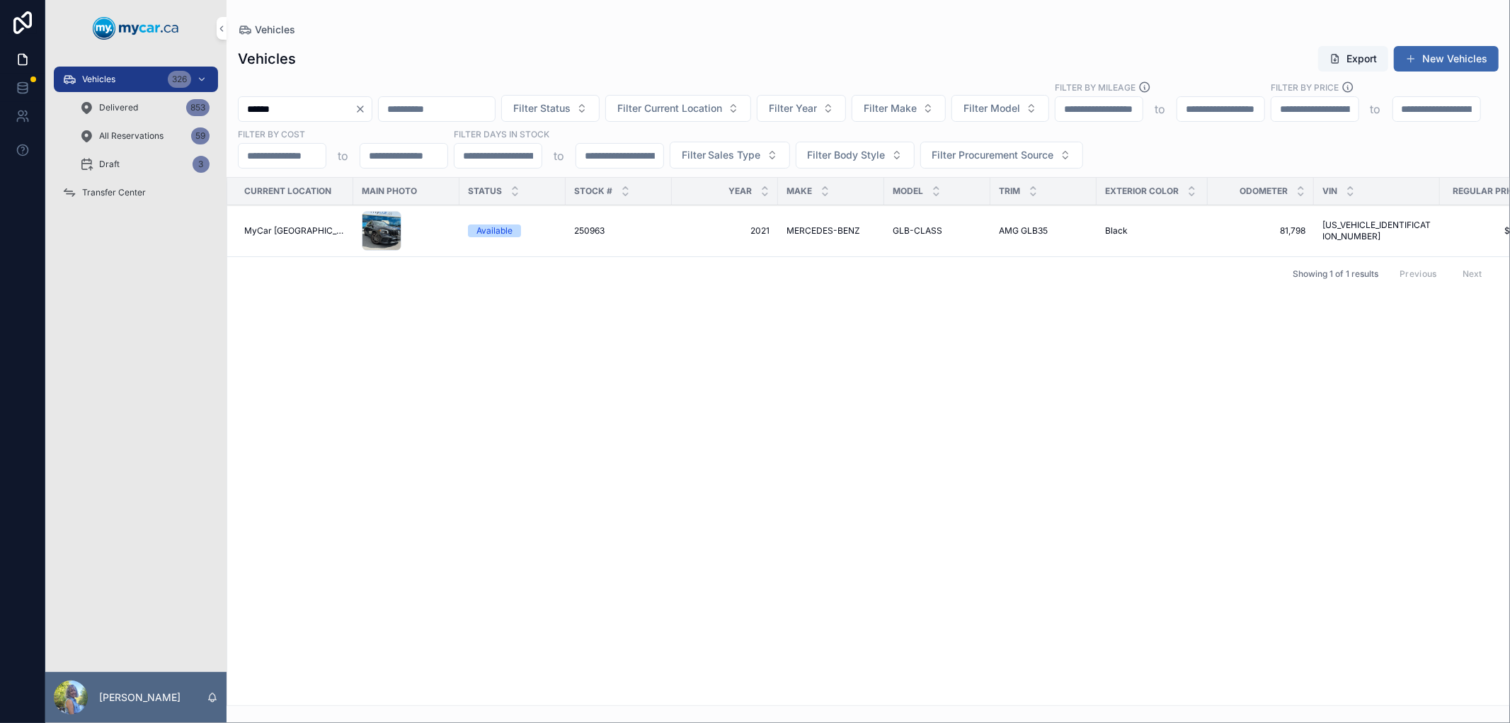
type input "******"
click at [589, 225] on span "250963" at bounding box center [589, 230] width 30 height 11
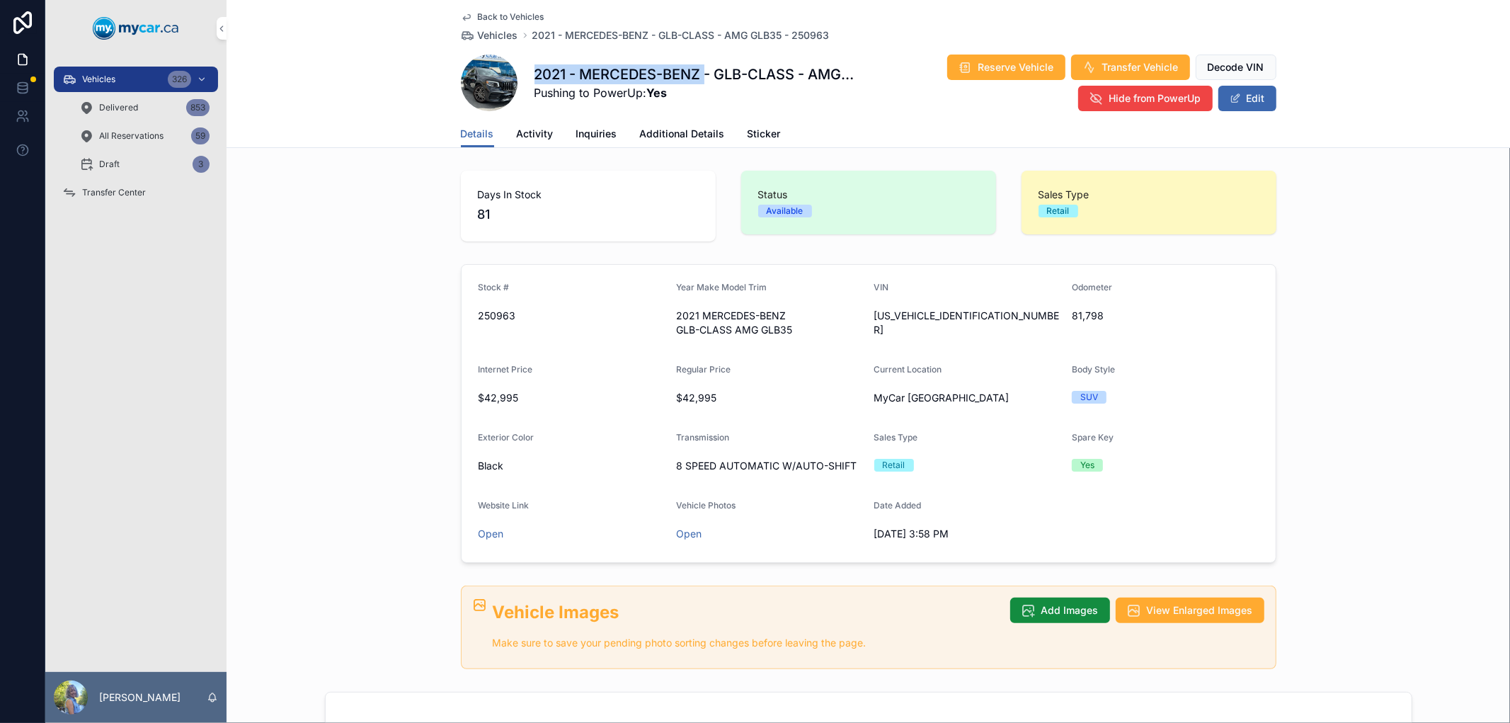
drag, startPoint x: 522, startPoint y: 72, endPoint x: 699, endPoint y: 76, distance: 177.0
click at [699, 76] on div "2021 - MERCEDES-BENZ - GLB-CLASS - AMG GLB35 - 250963 Pushing to PowerUp: Yes R…" at bounding box center [868, 83] width 815 height 58
copy h1 "2021 - MERCEDES-BENZ"
click at [1268, 99] on button "Edit" at bounding box center [1247, 98] width 58 height 25
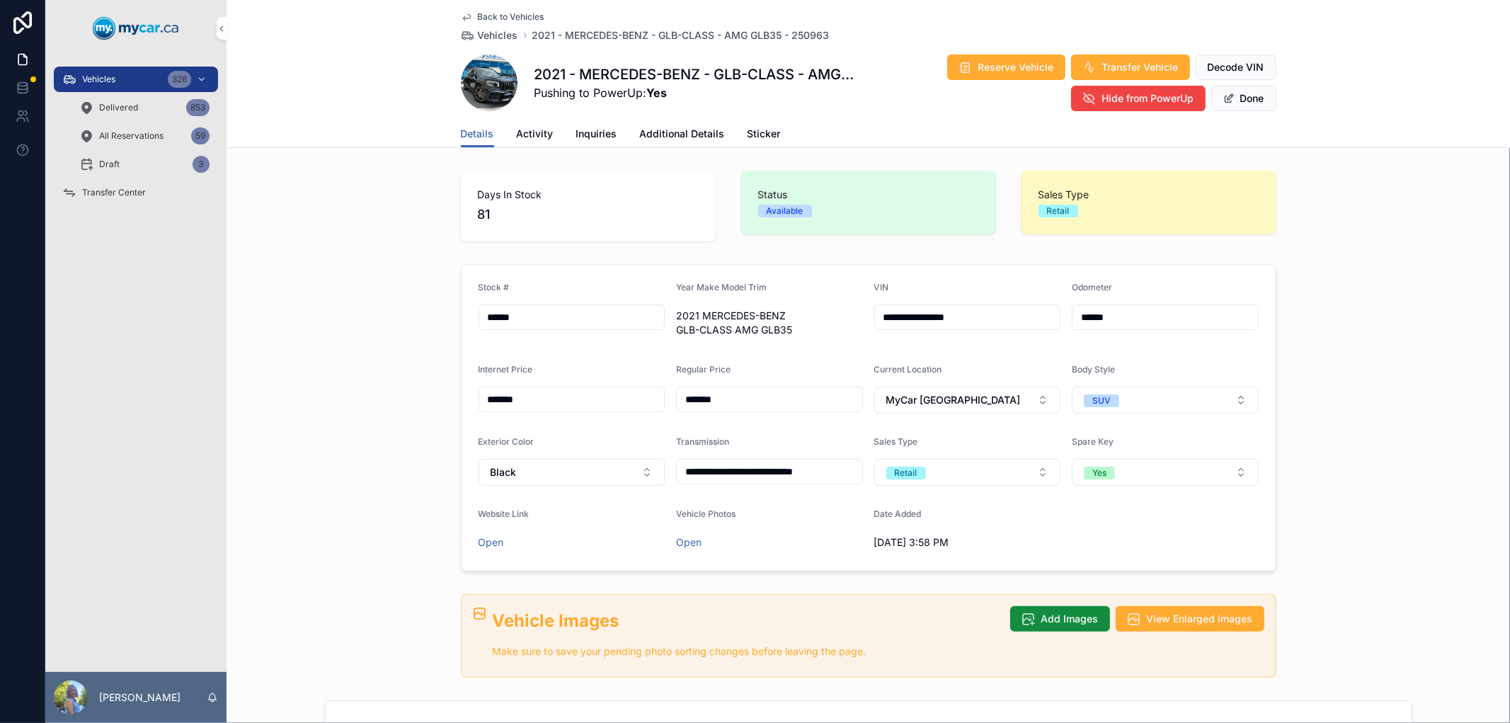
drag, startPoint x: 1115, startPoint y: 316, endPoint x: 1038, endPoint y: 323, distance: 78.2
click at [1038, 323] on form "**********" at bounding box center [868, 418] width 814 height 306
type input "******"
click at [1241, 108] on button "Done" at bounding box center [1243, 98] width 65 height 25
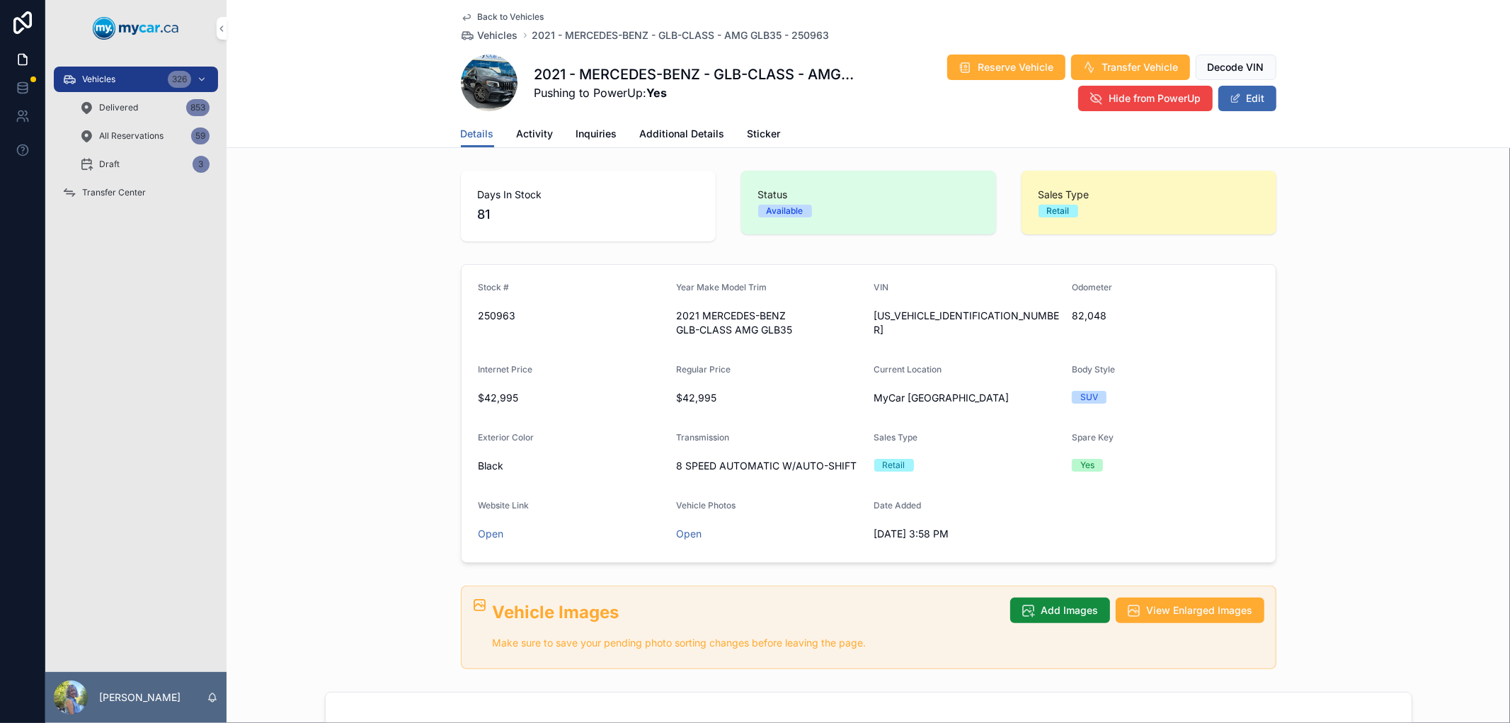
drag, startPoint x: 987, startPoint y: 313, endPoint x: 975, endPoint y: 306, distance: 14.6
drag, startPoint x: 871, startPoint y: 315, endPoint x: 941, endPoint y: 303, distance: 71.8
click at [863, 349] on form "Stock # 250963 Year Make Model Trim 2021 MERCEDES-BENZ GLB-CLASS AMG GLB35 VIN …" at bounding box center [868, 413] width 814 height 297
copy div "W163036"
drag, startPoint x: 1103, startPoint y: 316, endPoint x: 1070, endPoint y: 309, distance: 33.3
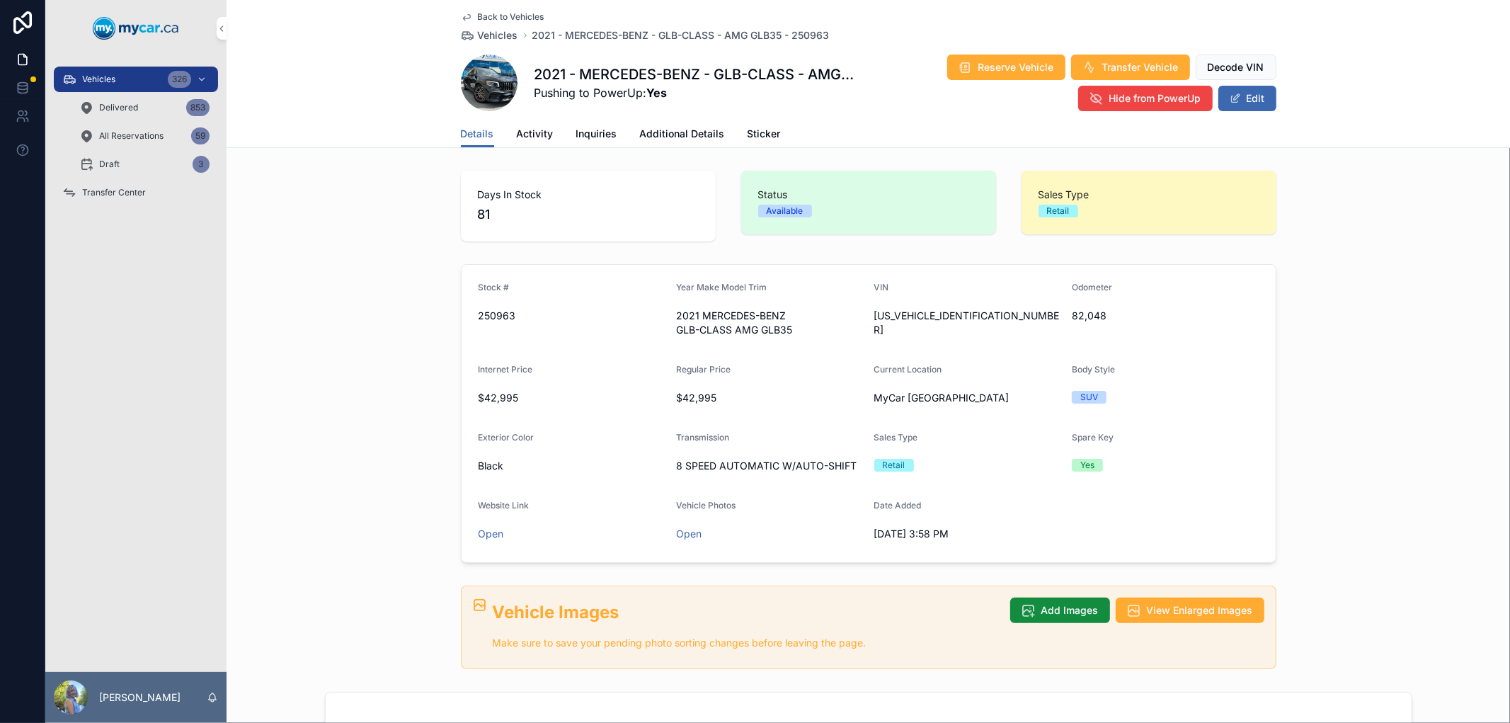
click at [1072, 309] on div "82,048" at bounding box center [1165, 316] width 187 height 14
click at [0, 0] on icon "scrollable content" at bounding box center [0, 0] width 0 height 0
copy div "scrollable content"
click at [1239, 333] on div "Odometer 82,048" at bounding box center [1165, 311] width 187 height 59
drag, startPoint x: 1106, startPoint y: 311, endPoint x: 1072, endPoint y: 308, distance: 34.2
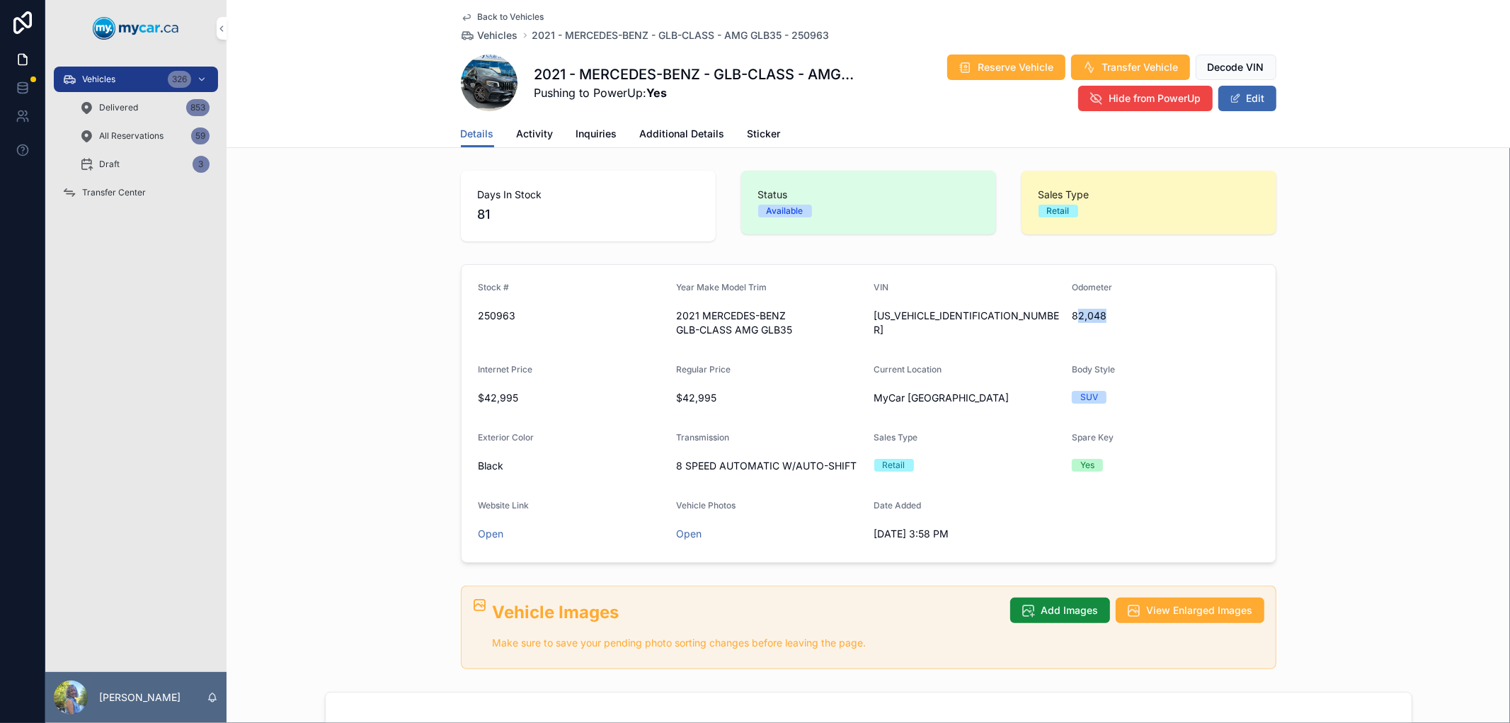
click at [1072, 309] on span "82,048" at bounding box center [1165, 316] width 187 height 14
click at [1110, 337] on div "Odometer 82,048" at bounding box center [1165, 311] width 187 height 59
drag, startPoint x: 1098, startPoint y: 314, endPoint x: 1071, endPoint y: 307, distance: 28.3
click at [1072, 309] on span "82,048" at bounding box center [1165, 316] width 187 height 14
click at [1343, 404] on div "Stock # 250963 Year Make Model Trim 2021 MERCEDES-BENZ GLB-CLASS AMG GLB35 VIN …" at bounding box center [867, 413] width 1283 height 310
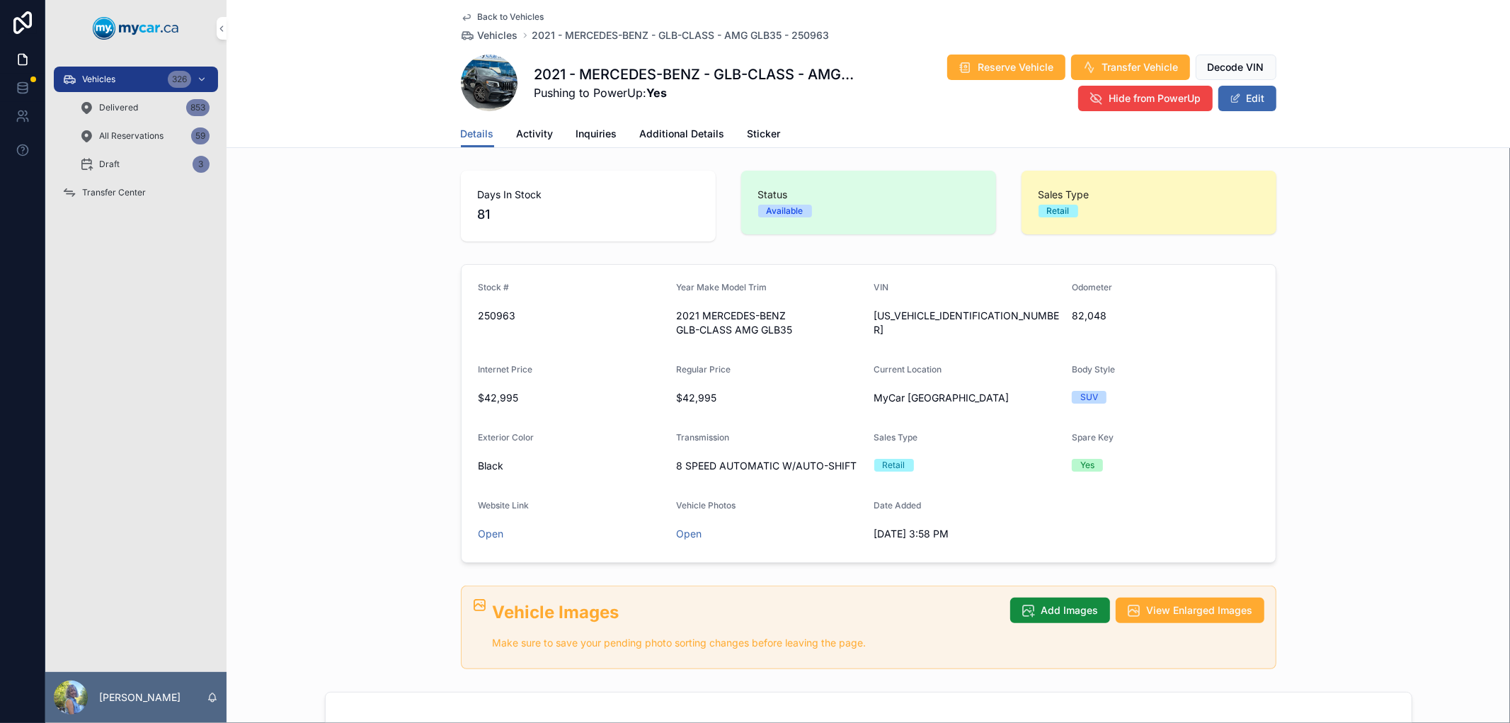
click at [0, 0] on icon "scrollable content" at bounding box center [0, 0] width 0 height 0
click at [498, 37] on span "Vehicles" at bounding box center [498, 35] width 40 height 14
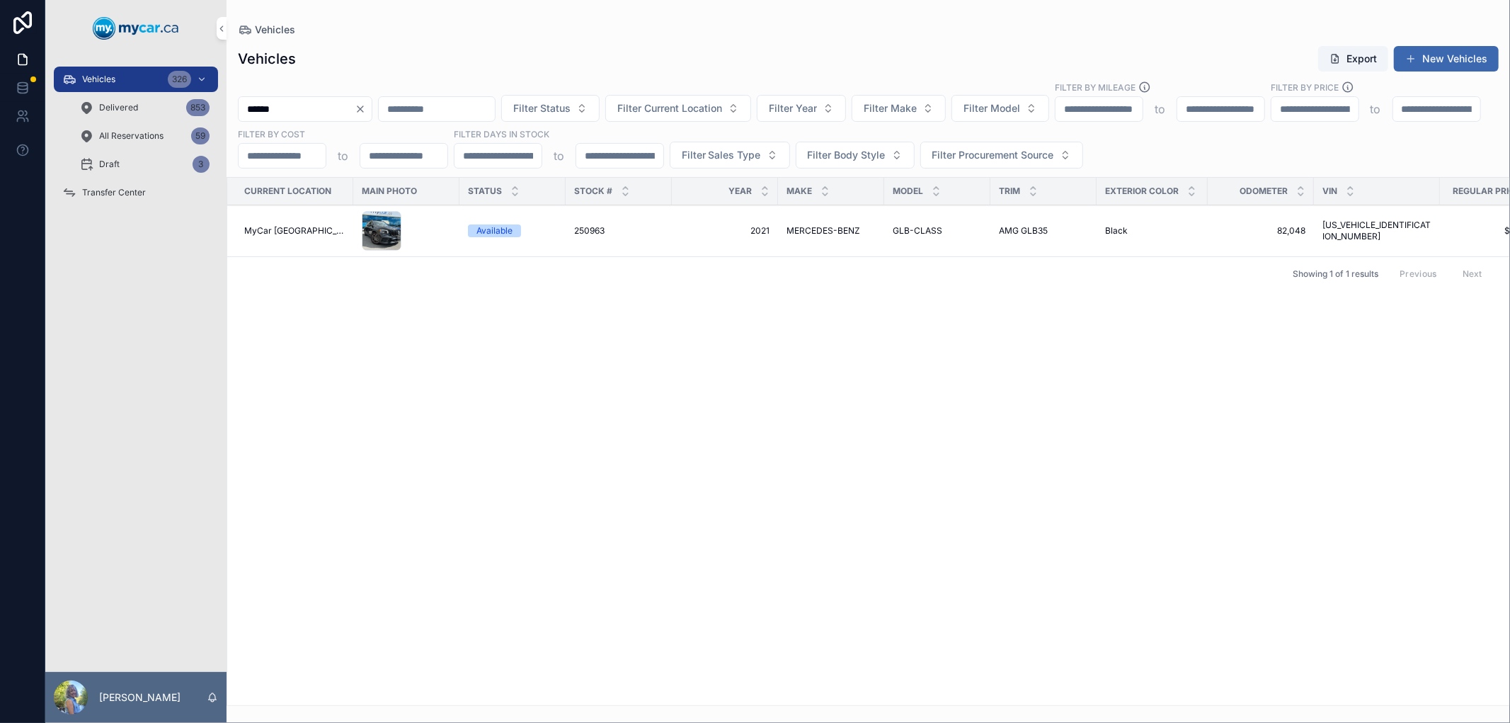
drag, startPoint x: 334, startPoint y: 105, endPoint x: 211, endPoint y: 99, distance: 123.3
click at [211, 99] on div "Vehicles 326 Delivered 853 All Reservations 59 Draft 3 Transfer Center [PERSON_…" at bounding box center [777, 361] width 1464 height 723
paste input "scrollable content"
type input "******"
click at [574, 225] on span "251182" at bounding box center [587, 230] width 27 height 11
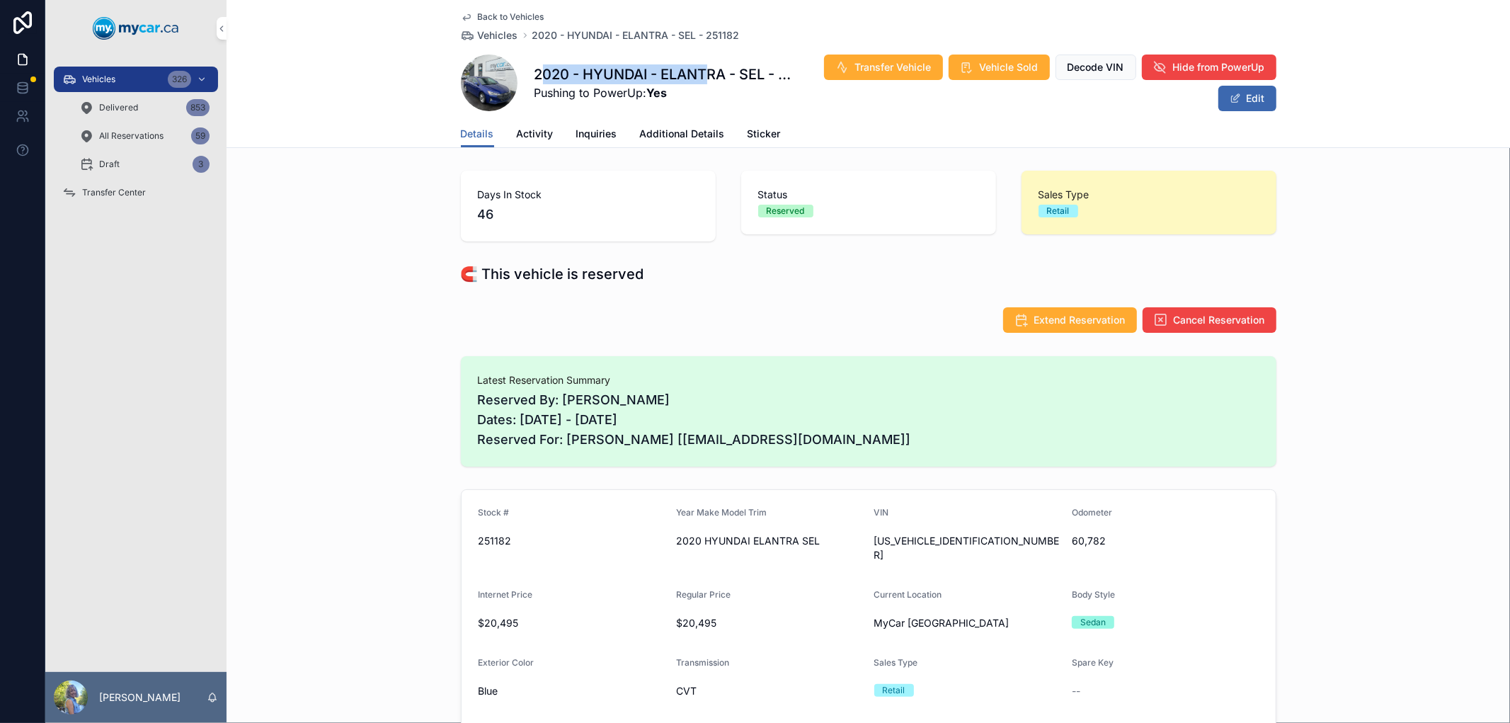
drag, startPoint x: 533, startPoint y: 71, endPoint x: 704, endPoint y: 74, distance: 171.3
click at [704, 74] on h1 "2020 - HYUNDAI - ELANTRA - SEL - 251182" at bounding box center [665, 74] width 263 height 20
drag, startPoint x: 529, startPoint y: 71, endPoint x: 719, endPoint y: 74, distance: 189.7
click at [719, 74] on h1 "2020 - HYUNDAI - ELANTRA - SEL - 251182" at bounding box center [665, 74] width 263 height 20
copy h1 "2020 - HYUNDAI - ELANTRA"
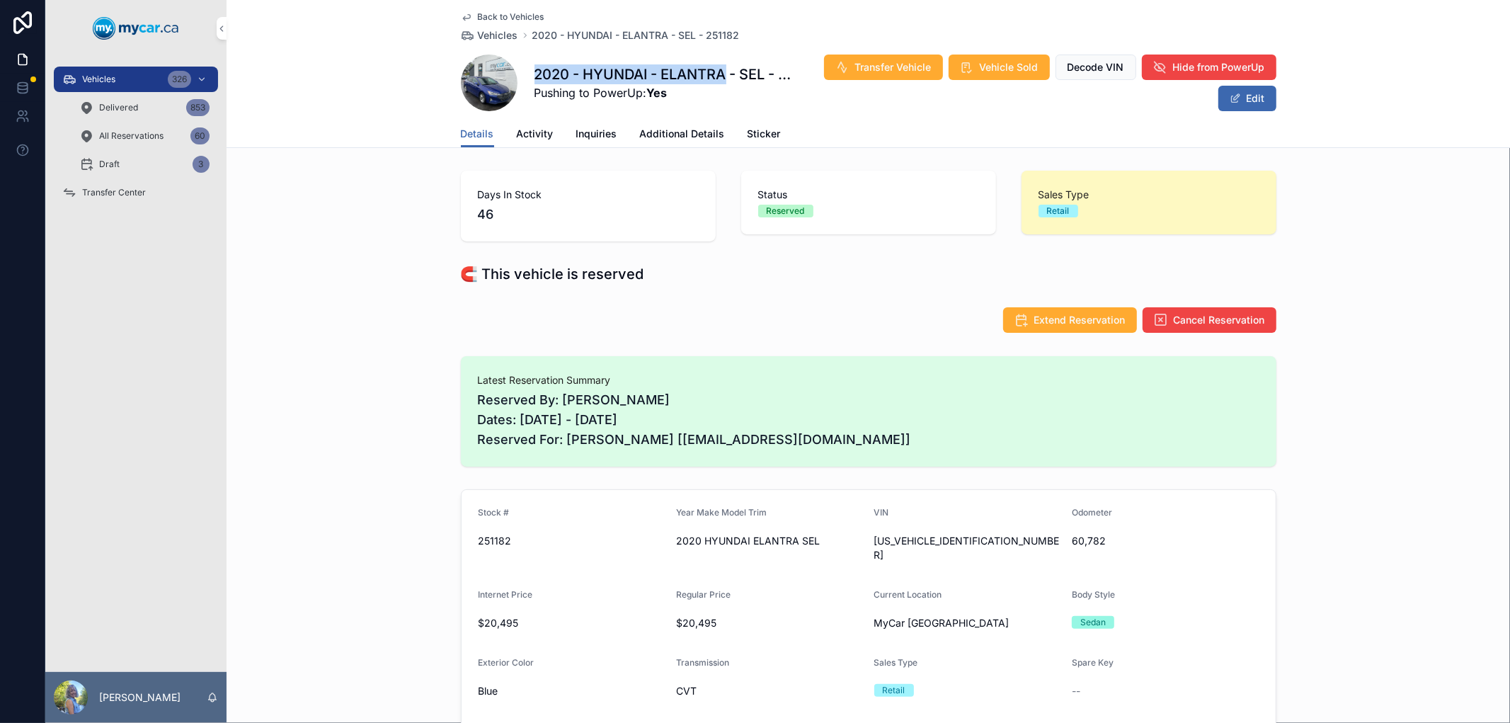
click at [0, 0] on icon "scrollable content" at bounding box center [0, 0] width 0 height 0
click at [108, 75] on span "Vehicles" at bounding box center [98, 79] width 33 height 11
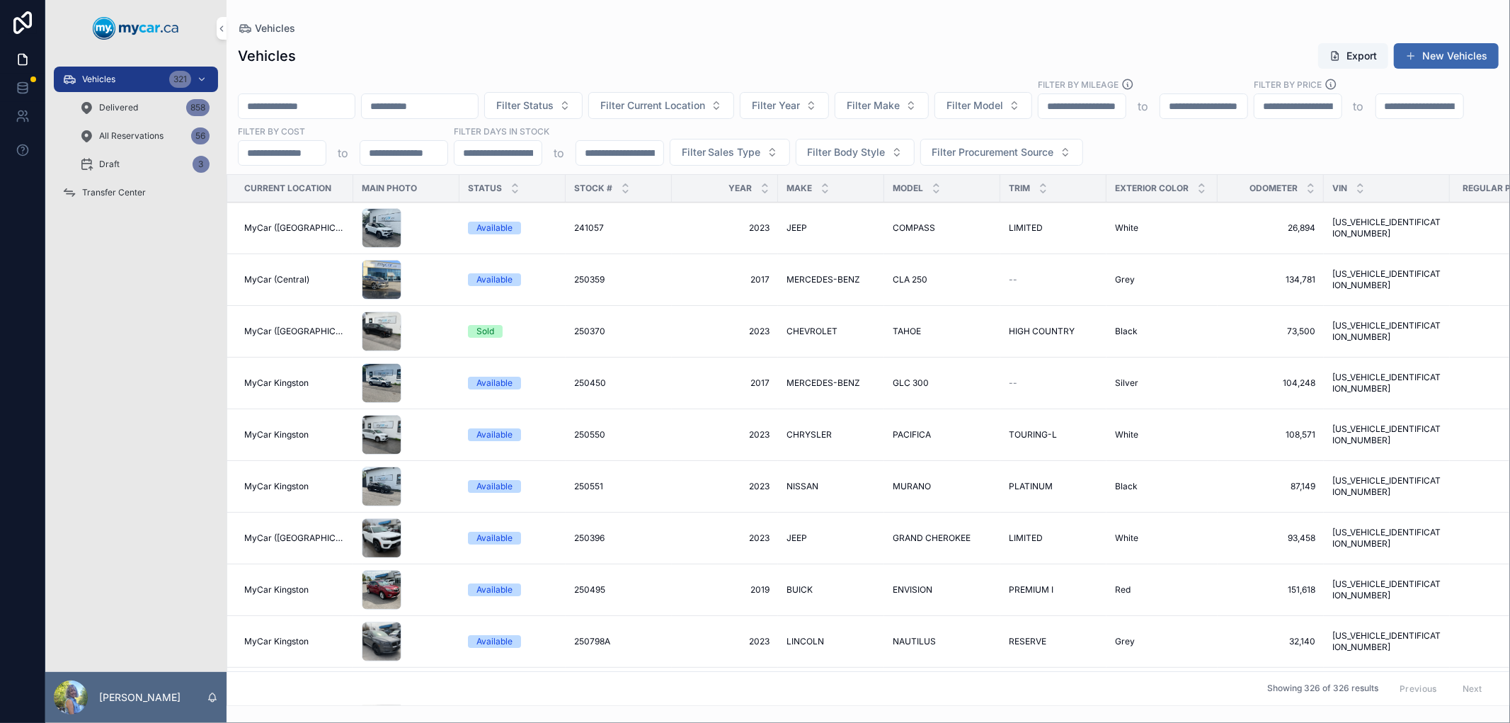
click at [705, 105] on span "Filter Current Location" at bounding box center [652, 105] width 105 height 14
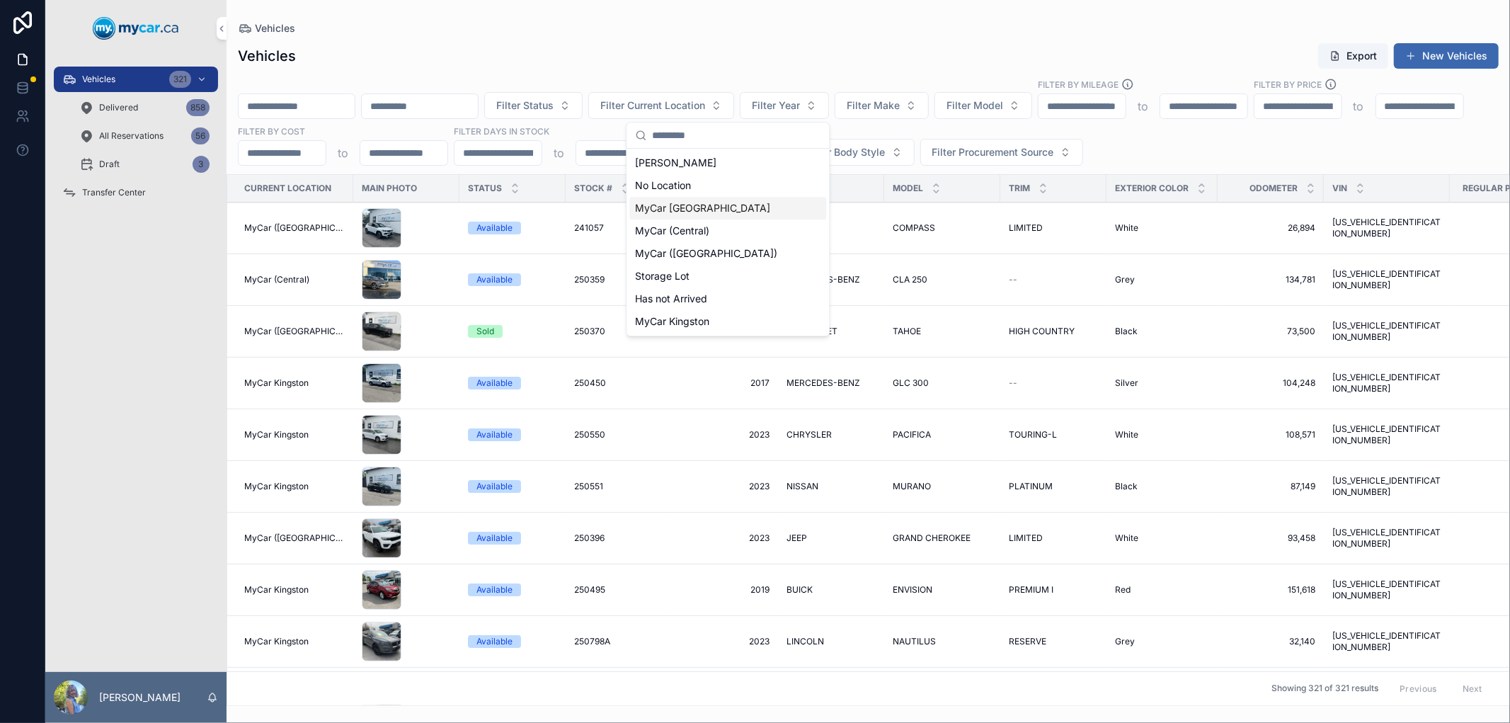
click at [708, 207] on span "MyCar [GEOGRAPHIC_DATA]" at bounding box center [702, 208] width 135 height 14
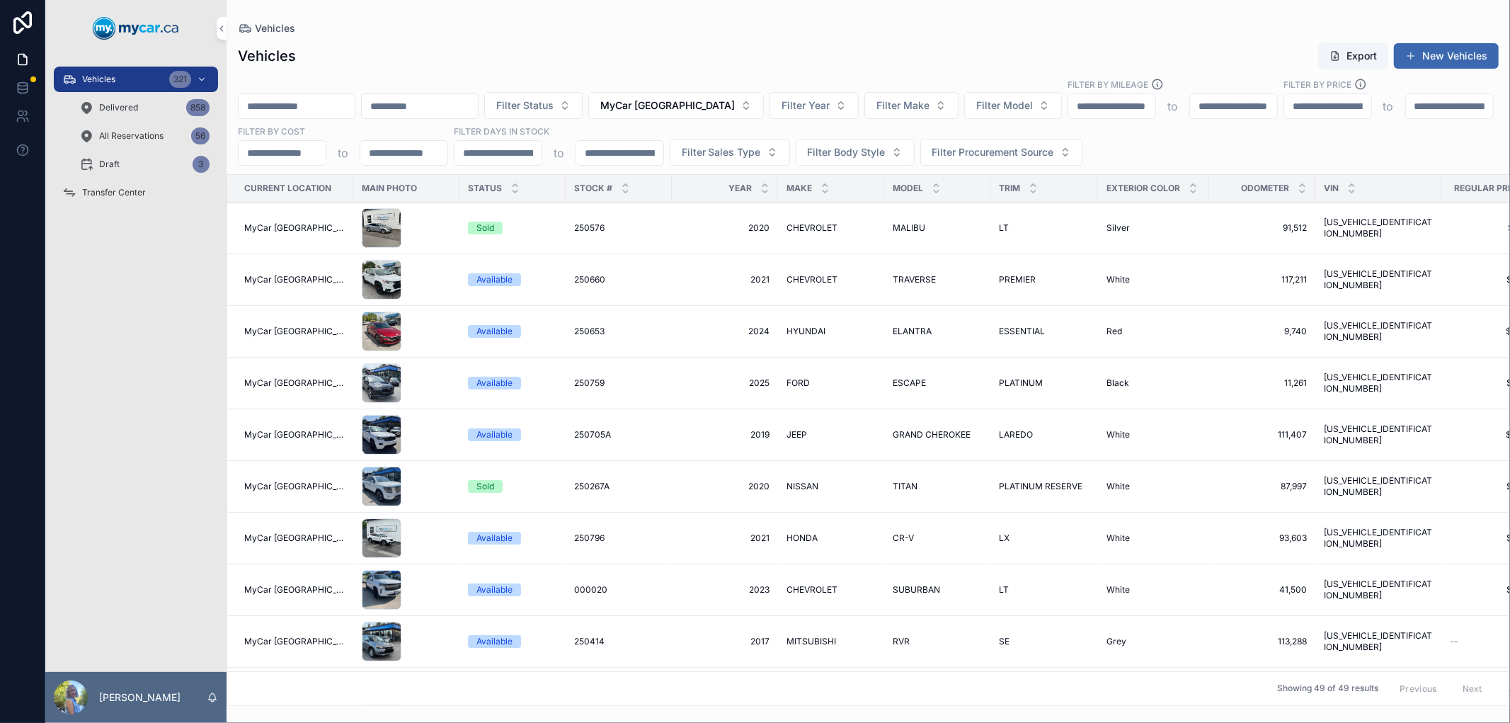
click at [623, 185] on icon "scrollable content" at bounding box center [625, 185] width 5 height 2
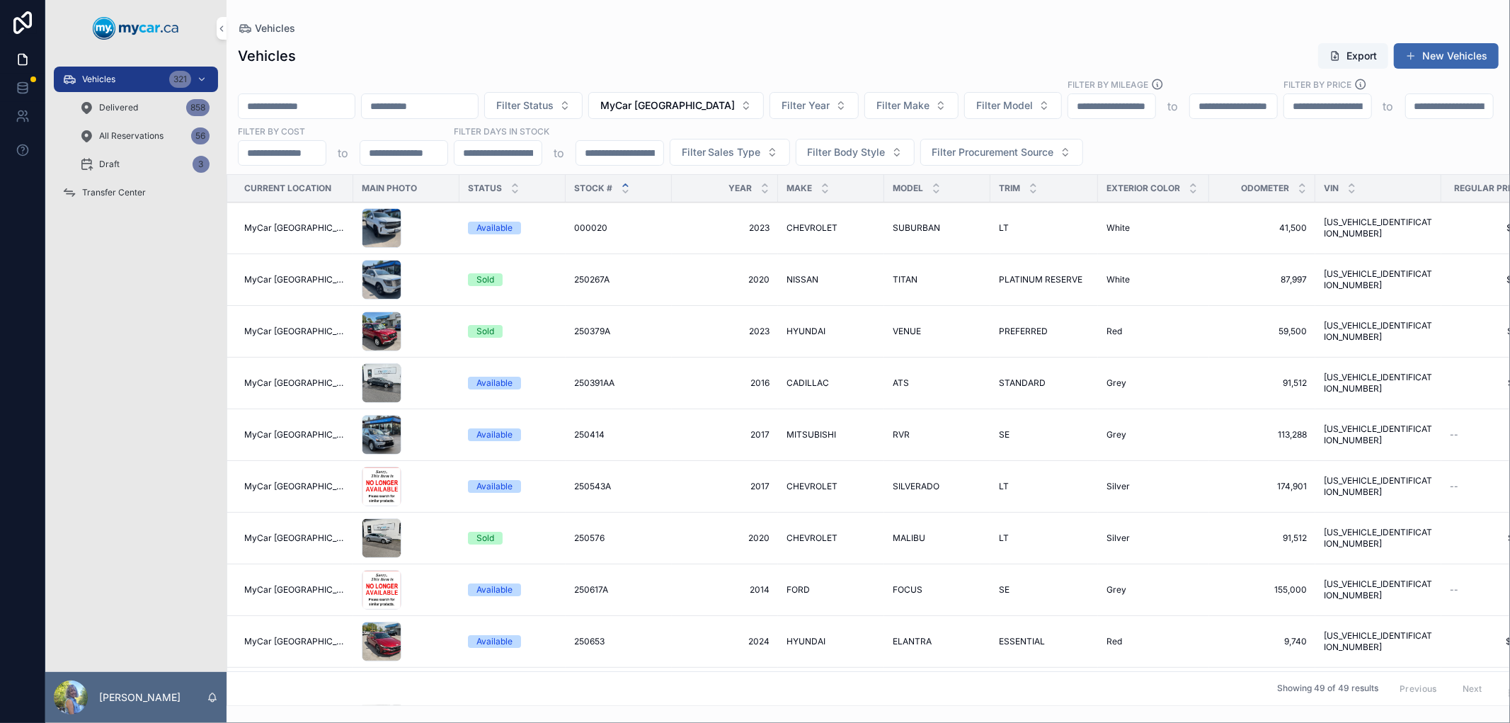
click at [1355, 57] on button "Export" at bounding box center [1353, 55] width 70 height 25
click at [935, 34] on div "Vehicles Export New Vehicles Filter Status MyCar [GEOGRAPHIC_DATA] Filter Year …" at bounding box center [867, 370] width 1283 height 672
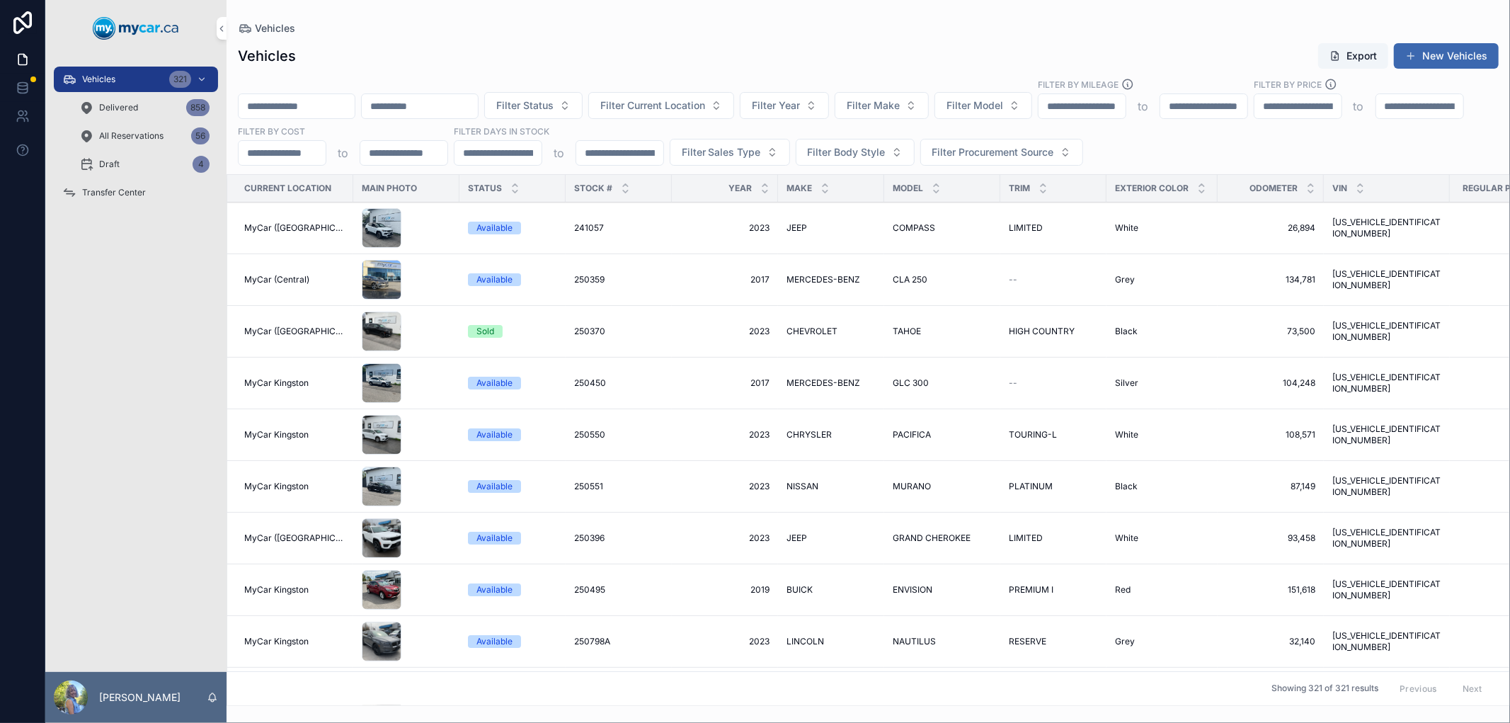
click at [331, 110] on input "scrollable content" at bounding box center [297, 106] width 116 height 20
paste input "******"
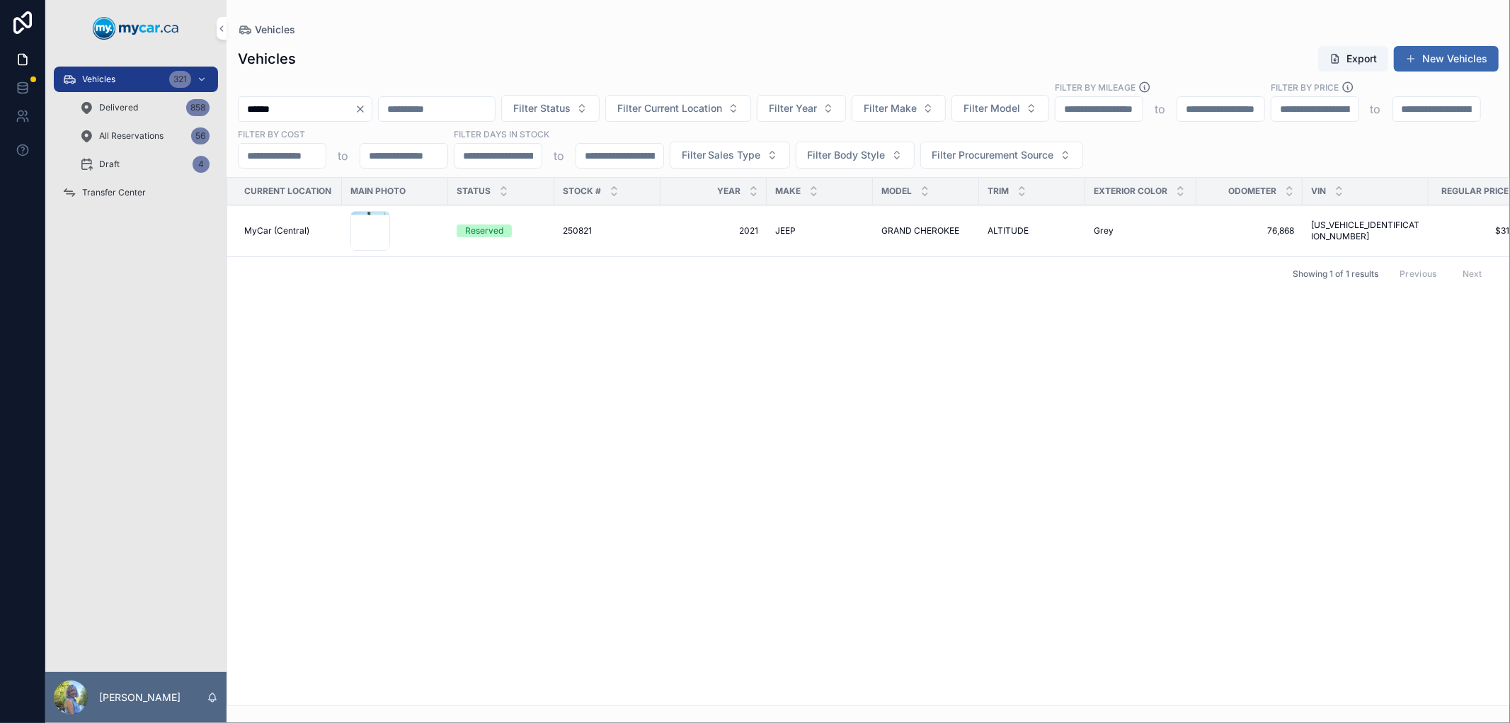
type input "******"
click at [465, 415] on div "Current Location Main Photo Status Stock # Year Make Model Trim Exterior Color …" at bounding box center [868, 441] width 1282 height 527
click at [580, 229] on span "250821" at bounding box center [577, 230] width 29 height 11
